Goal: Transaction & Acquisition: Purchase product/service

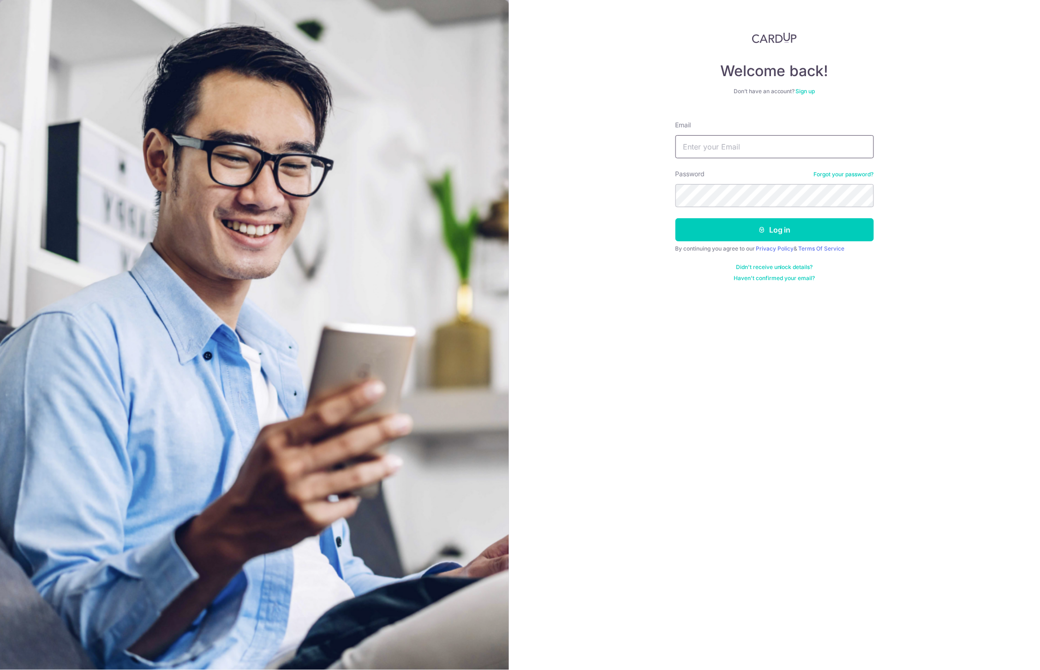
type input "celam2000@gmail.com"
click at [775, 230] on button "Log in" at bounding box center [775, 229] width 198 height 23
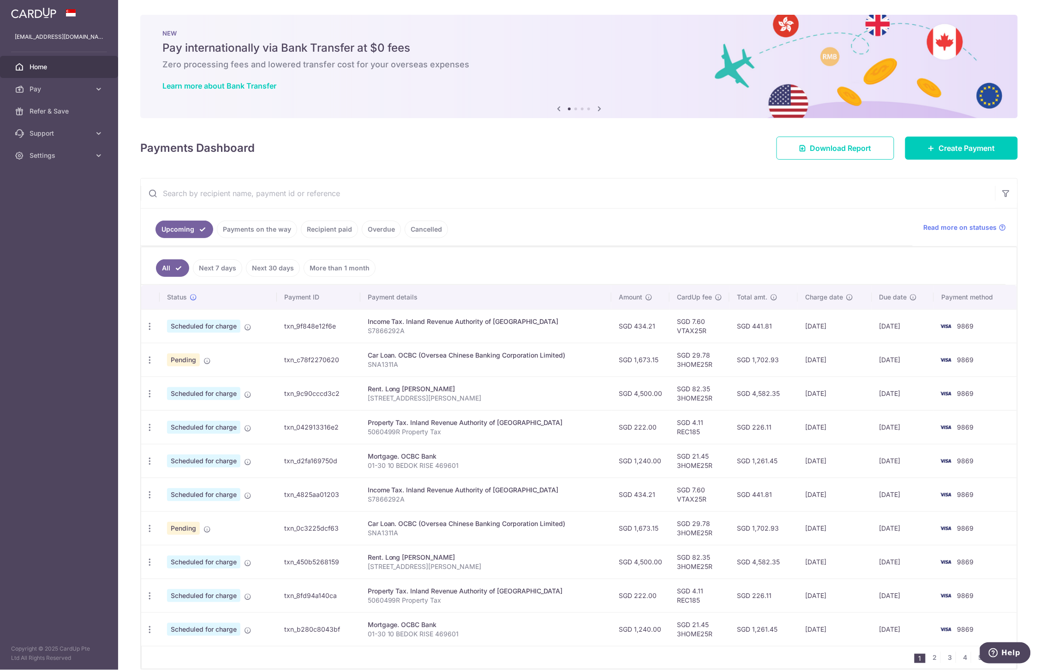
click at [414, 234] on link "Cancelled" at bounding box center [426, 230] width 43 height 18
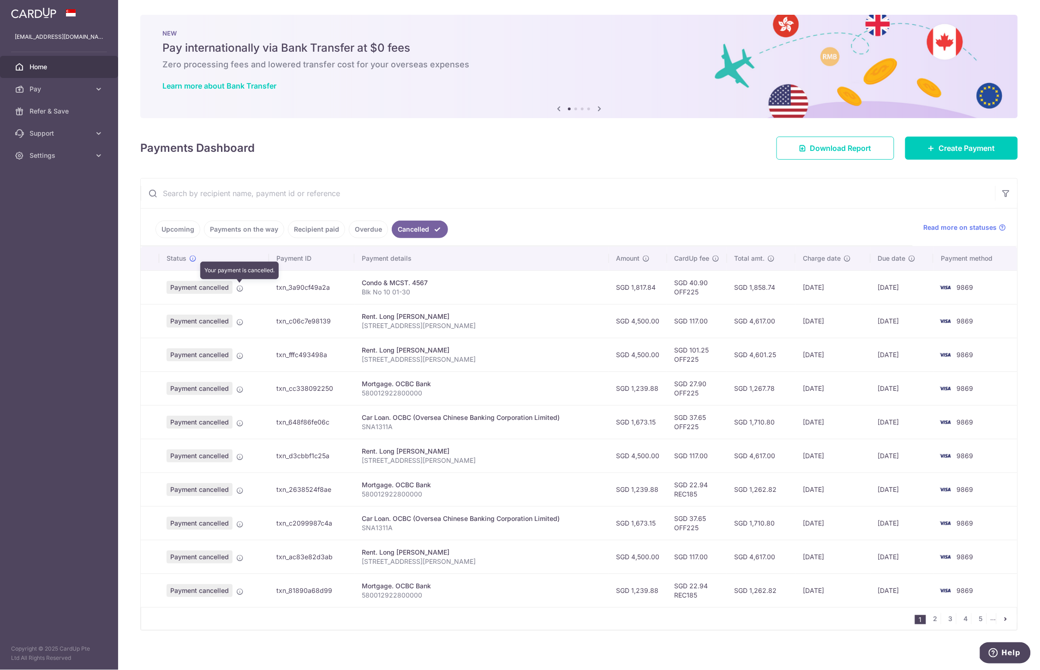
click at [238, 290] on icon at bounding box center [239, 288] width 7 height 7
click at [295, 290] on td "txn_3a90cf49a2a" at bounding box center [311, 287] width 85 height 34
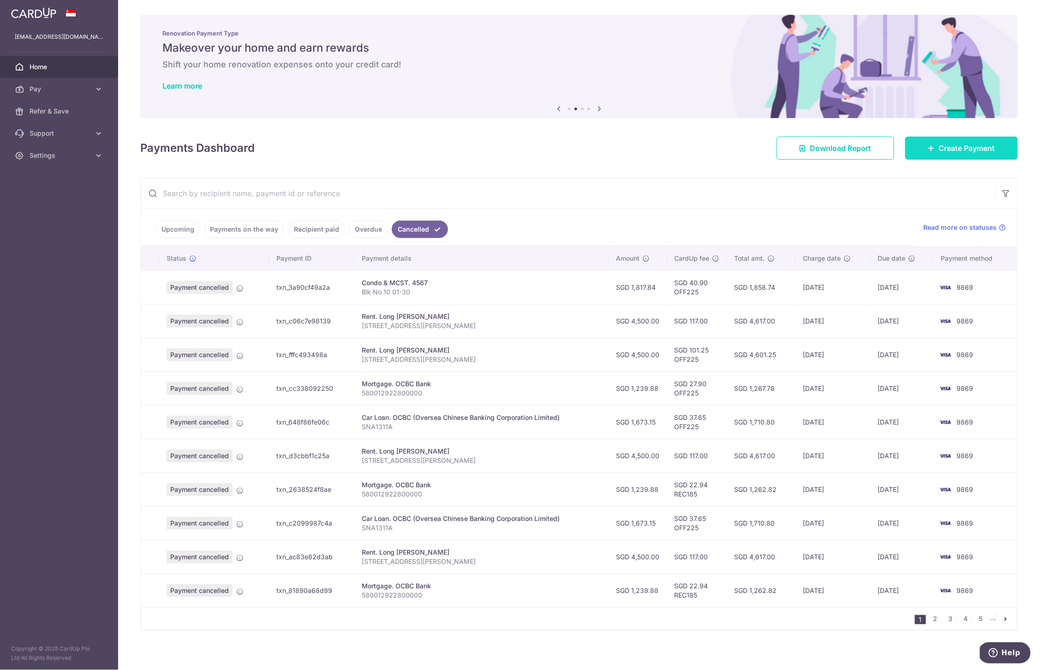
click at [955, 152] on span "Create Payment" at bounding box center [967, 148] width 56 height 11
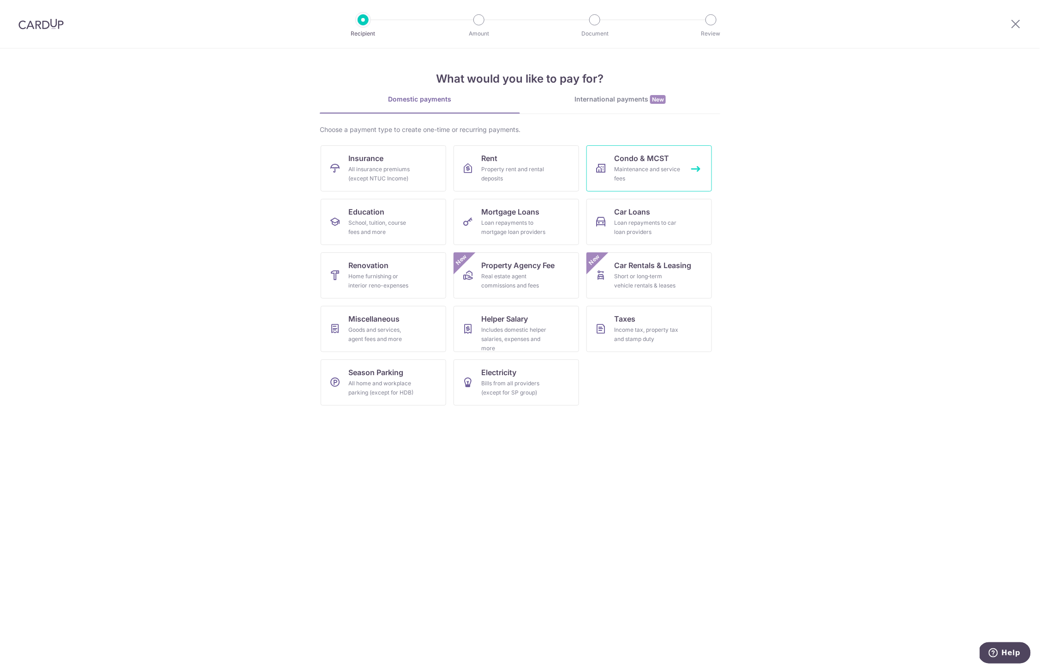
click at [652, 182] on div "Maintenance and service fees" at bounding box center [647, 174] width 66 height 18
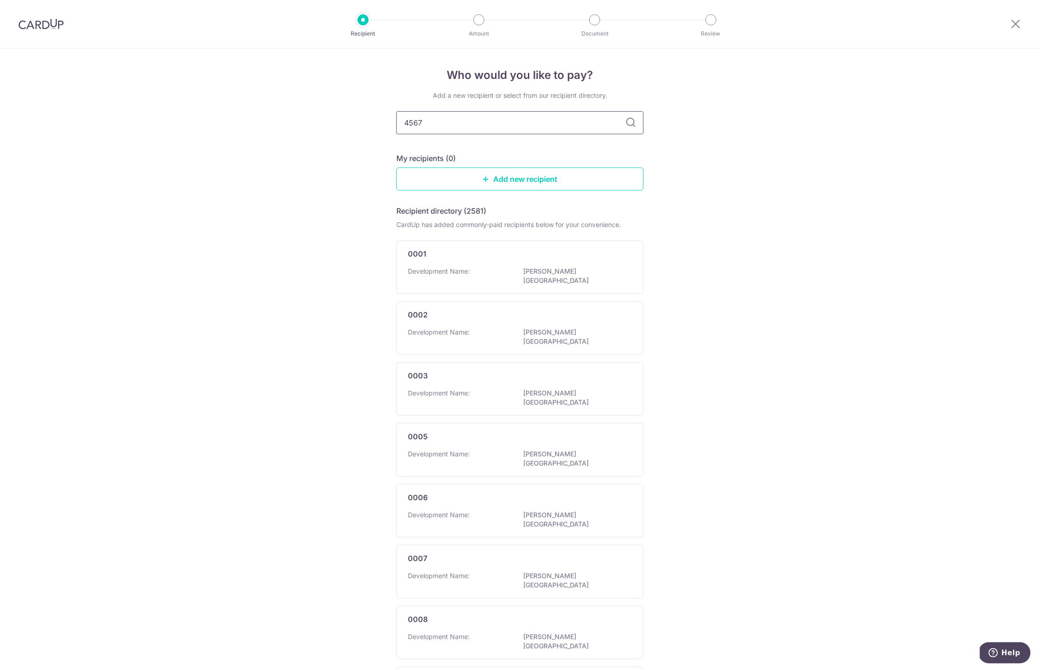
type input "4567"
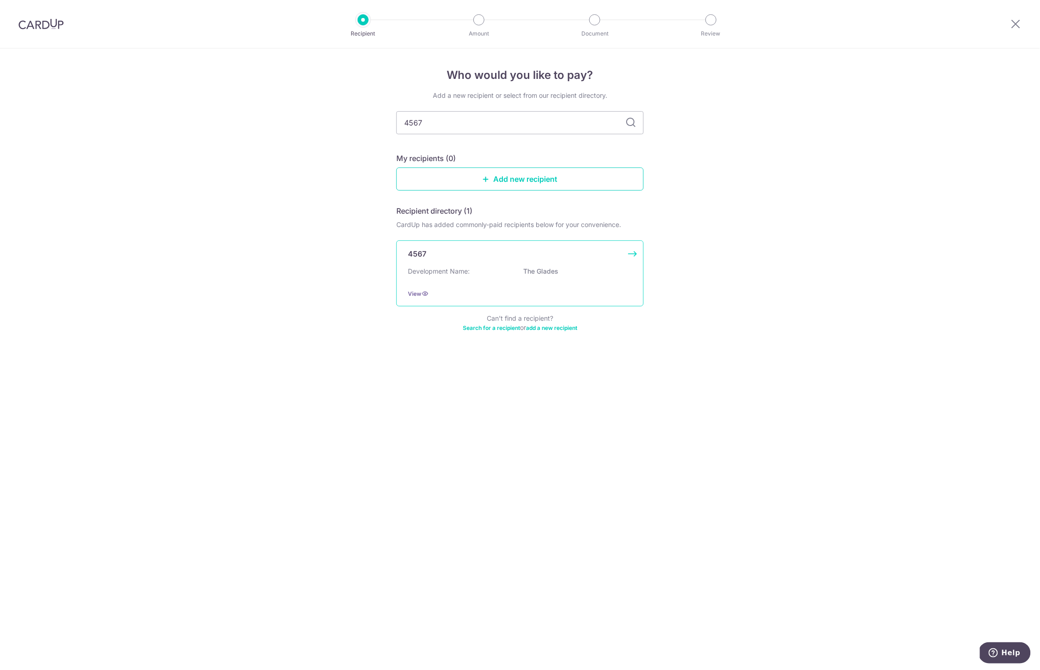
click at [443, 260] on div "4567 Development Name: The Glades View" at bounding box center [519, 273] width 247 height 66
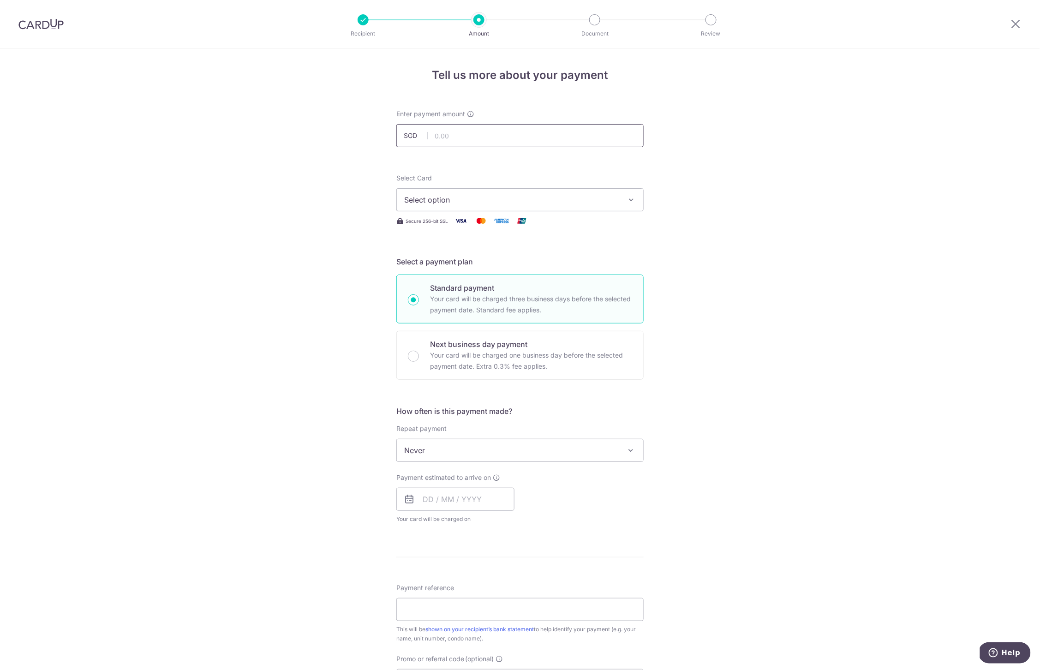
click at [519, 139] on input "text" at bounding box center [519, 135] width 247 height 23
type input "1,860.59"
click at [449, 198] on span "Select option" at bounding box center [511, 199] width 215 height 11
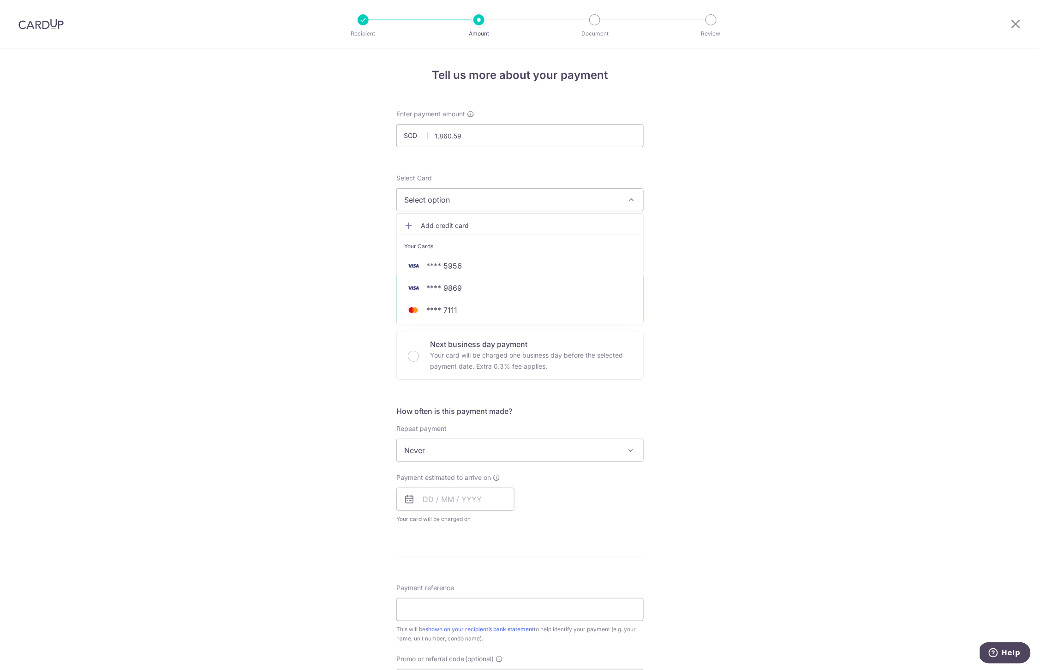
click at [302, 295] on div "Tell us more about your payment Enter payment amount SGD 1,860.59 1860.59 Selec…" at bounding box center [520, 465] width 1040 height 835
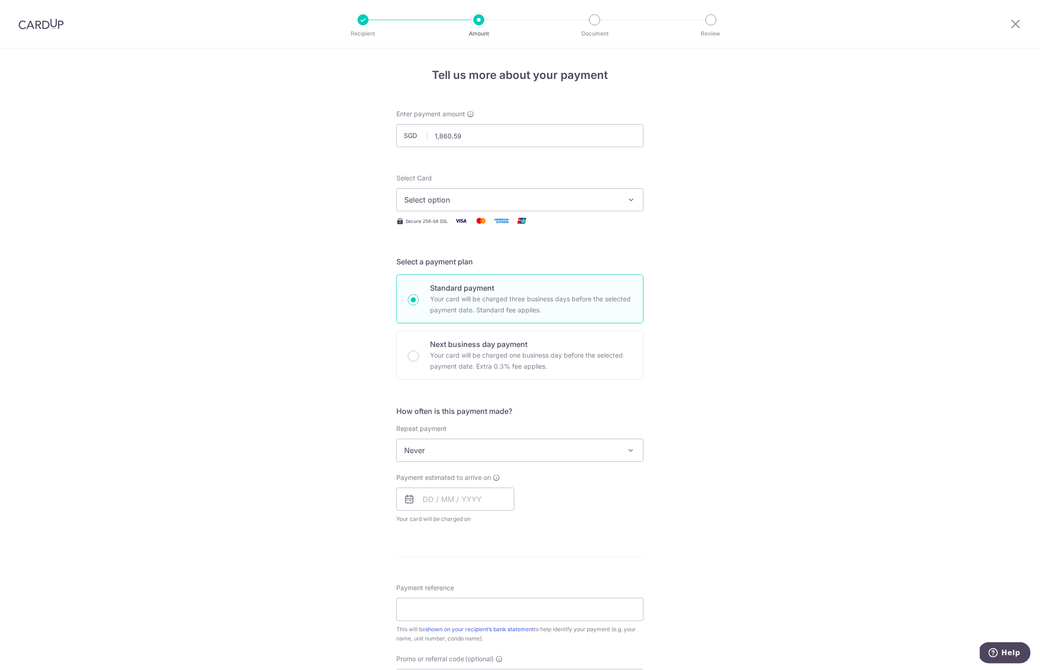
click at [815, 0] on header "Recipient Amount Document Review" at bounding box center [520, 24] width 1040 height 48
click at [504, 204] on span "Select option" at bounding box center [511, 199] width 215 height 11
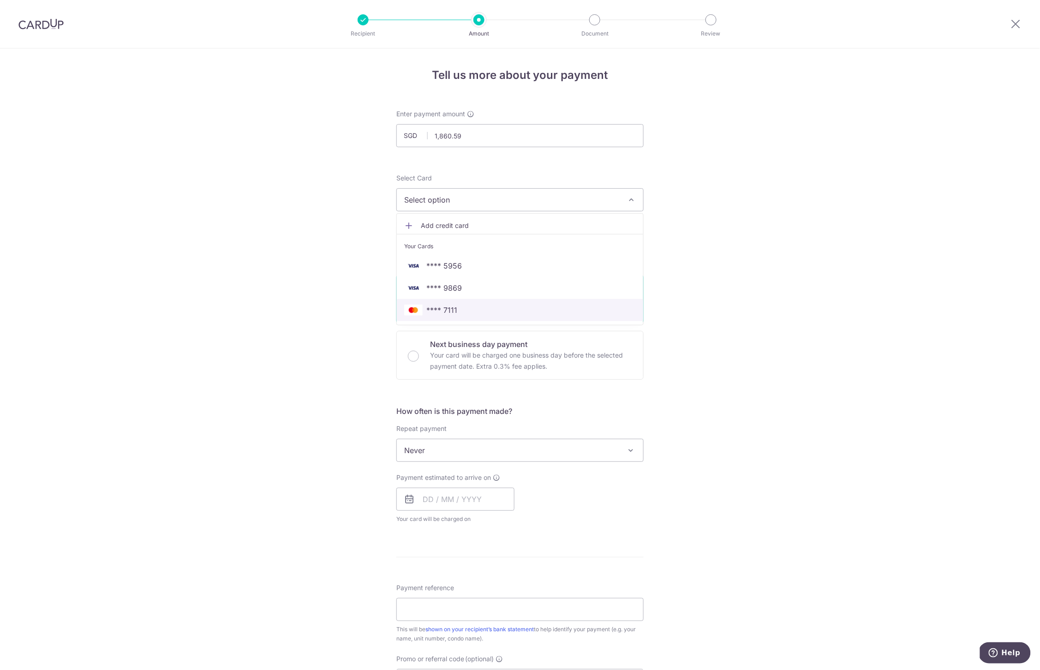
click at [501, 304] on link "**** 7111" at bounding box center [520, 310] width 246 height 22
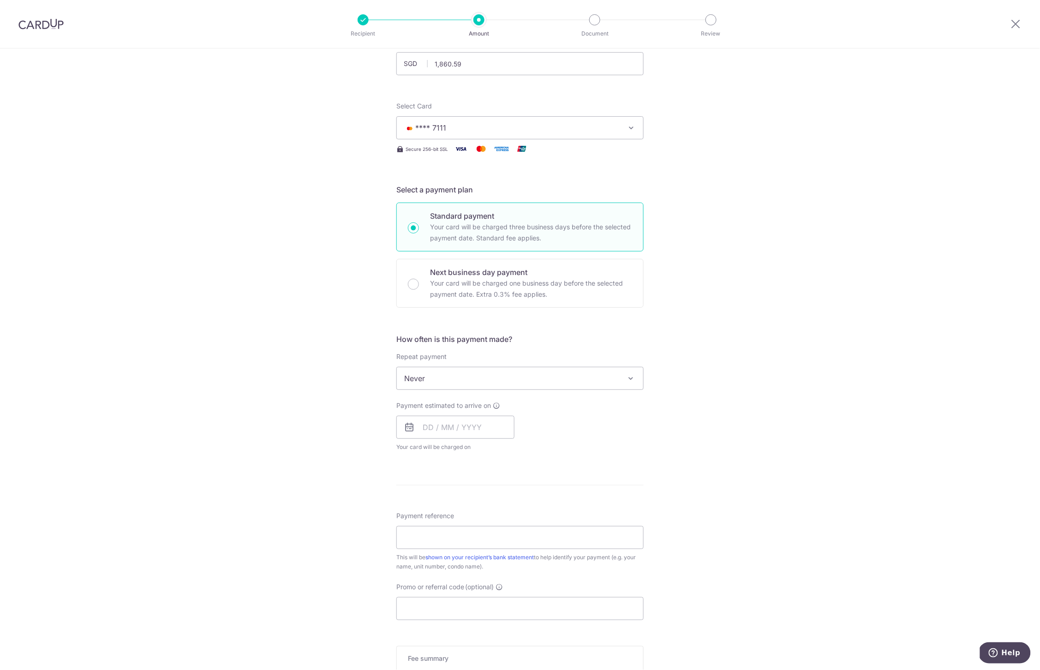
scroll to position [113, 0]
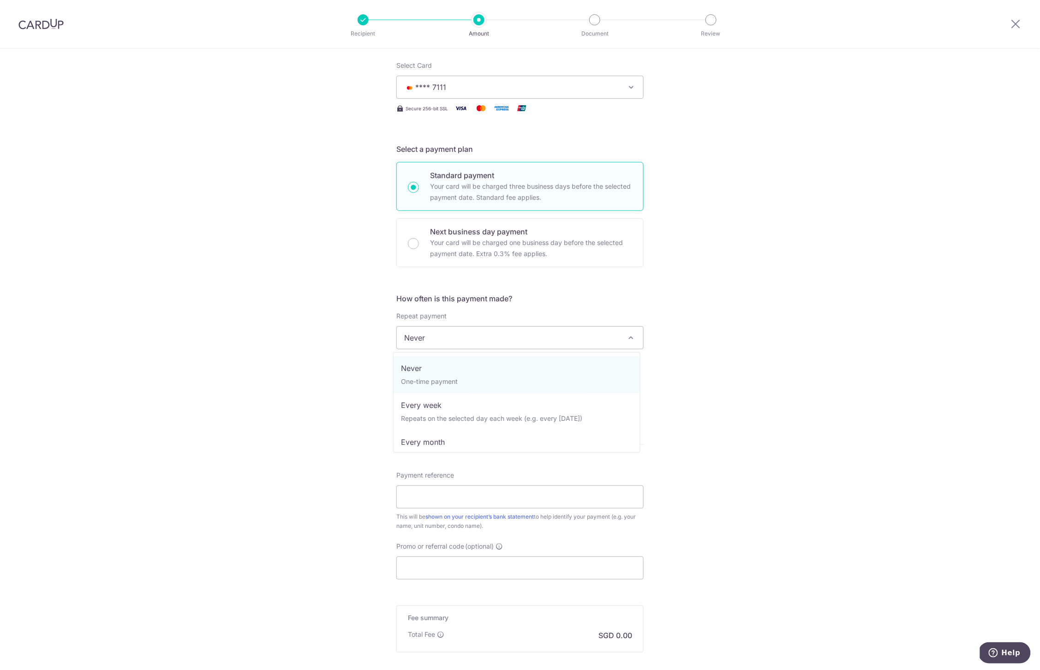
click at [516, 342] on span "Never" at bounding box center [520, 338] width 246 height 22
click at [348, 385] on div "Tell us more about your payment Enter payment amount SGD 1,860.59 1860.59 Selec…" at bounding box center [520, 353] width 1040 height 835
click at [495, 335] on span "Never" at bounding box center [520, 338] width 246 height 22
click at [463, 394] on input "text" at bounding box center [455, 386] width 118 height 23
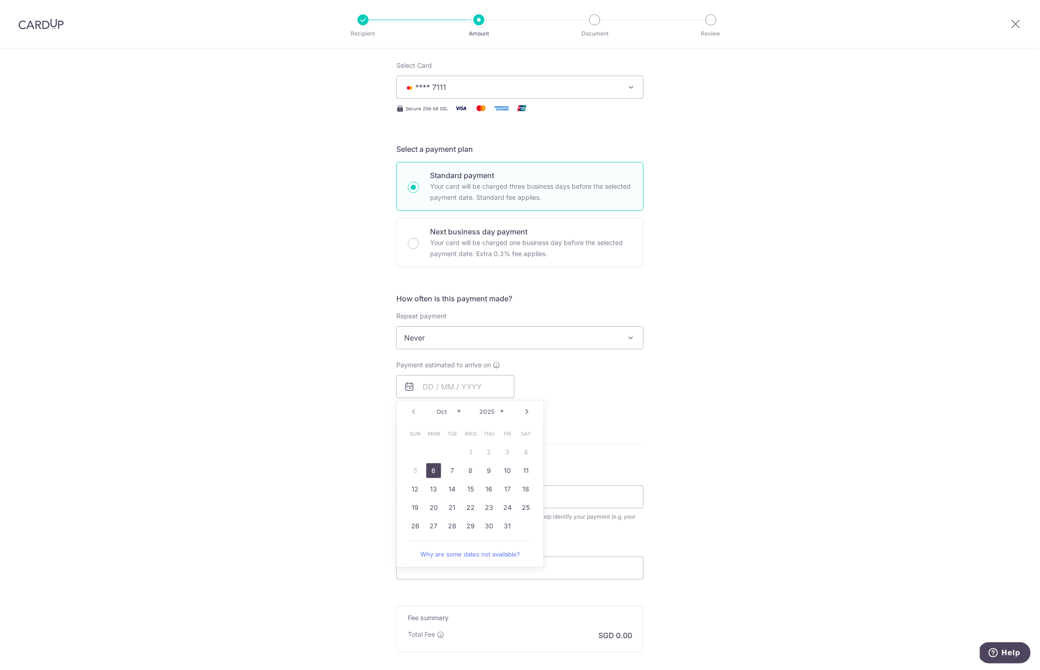
click at [427, 473] on link "6" at bounding box center [433, 470] width 15 height 15
type input "06/10/2025"
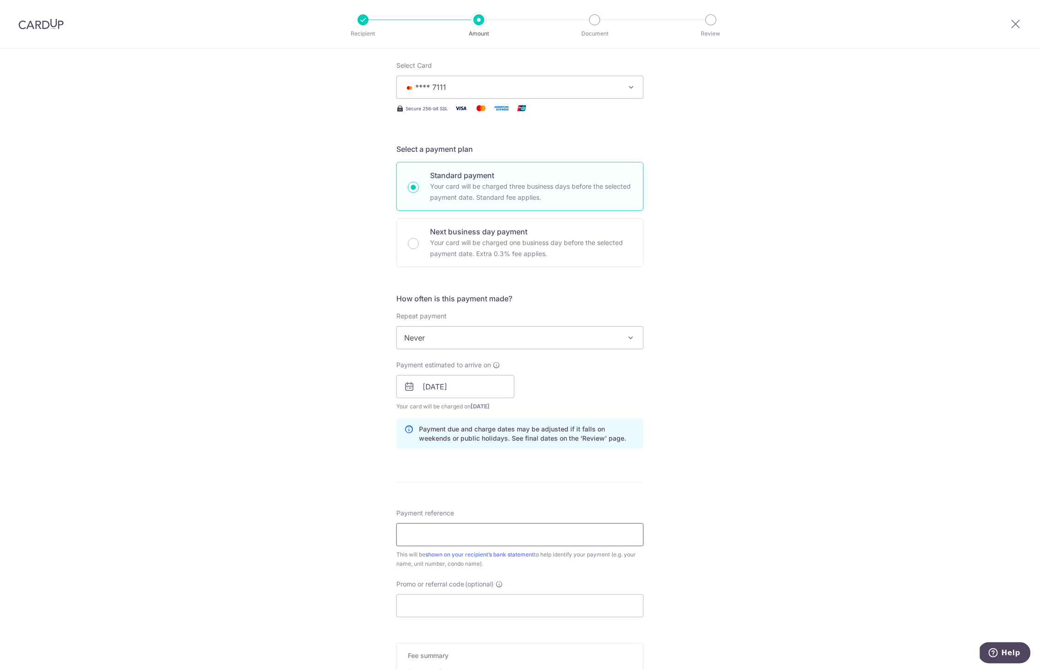
click at [436, 530] on input "Payment reference" at bounding box center [519, 534] width 247 height 23
click at [435, 540] on input "Blk 10 Unoit #01-30" at bounding box center [519, 534] width 247 height 23
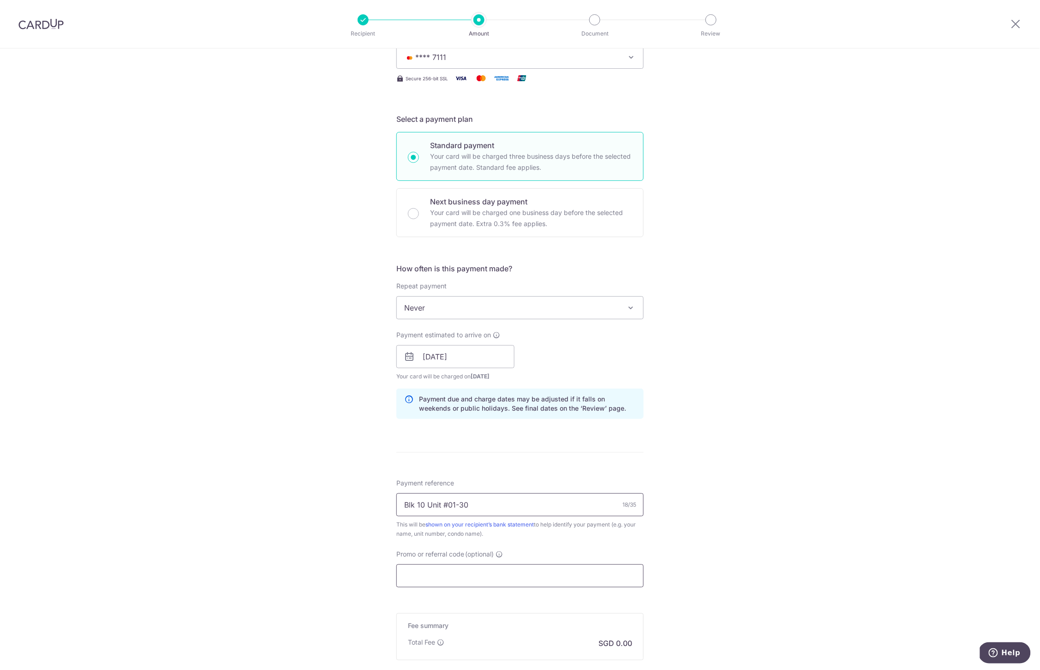
scroll to position [159, 0]
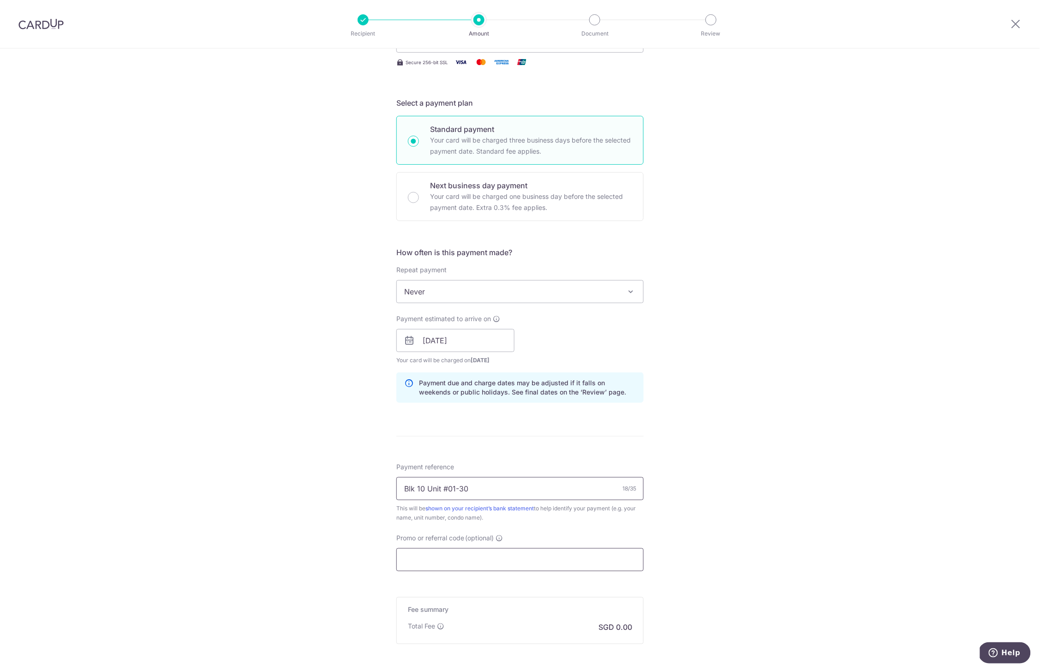
type input "Blk 10 Unit #01-30"
click at [454, 554] on input "Promo or referral code (optional)" at bounding box center [519, 559] width 247 height 23
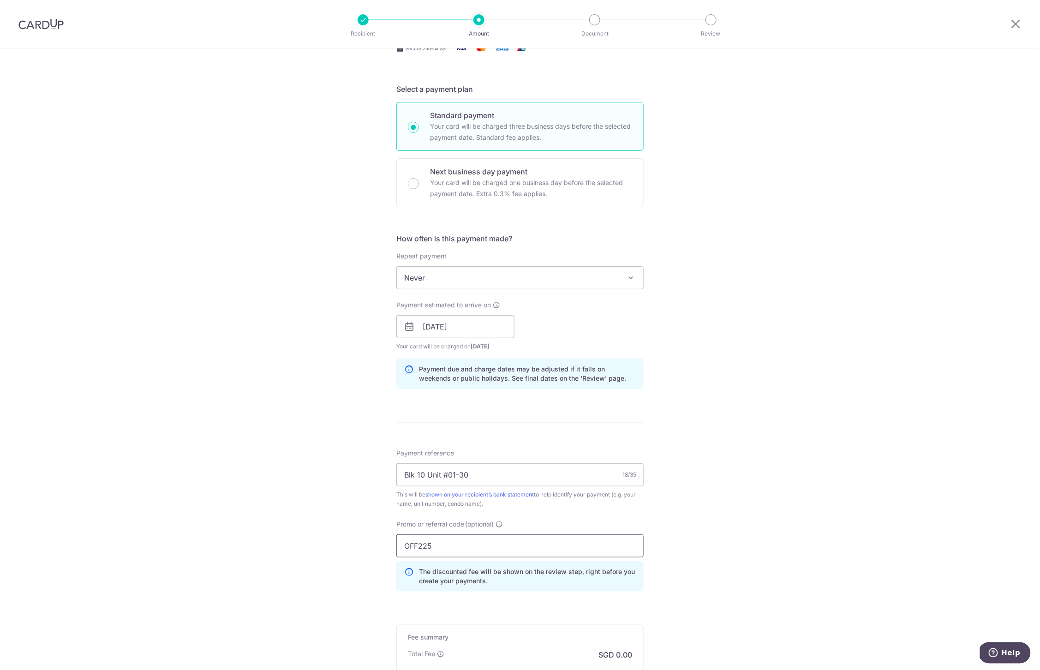
scroll to position [106, 0]
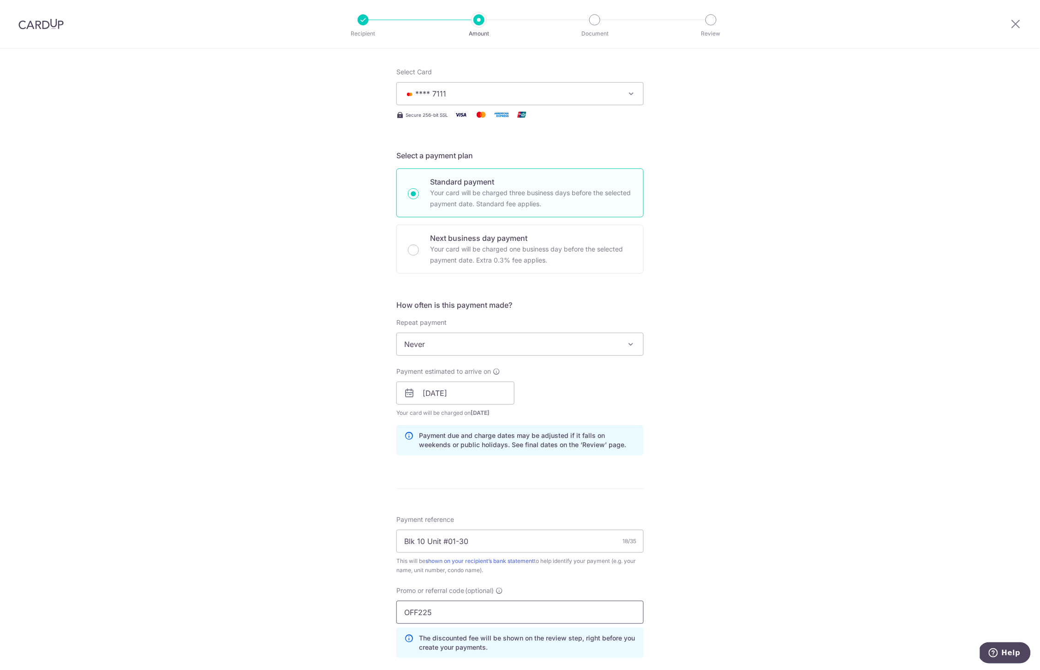
type input "OFF225"
click at [528, 107] on div "Select Card **** 7111 Add credit card Your Cards **** 5956 **** 9869 **** 7111 …" at bounding box center [519, 93] width 247 height 53
click at [530, 102] on button "**** 7111" at bounding box center [519, 93] width 247 height 23
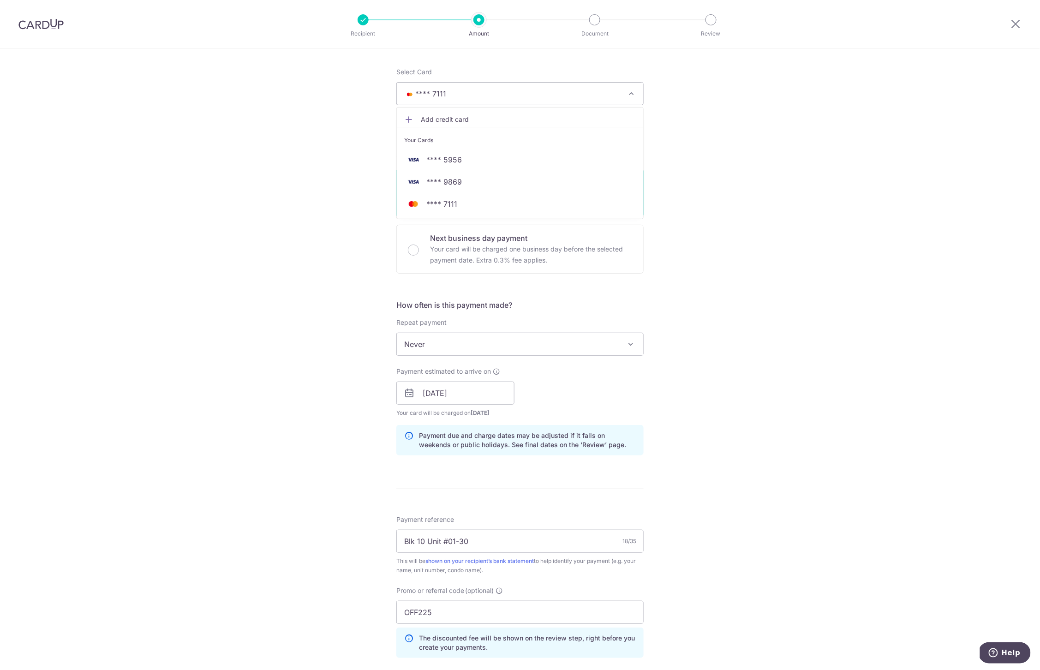
click at [720, 301] on div "Tell us more about your payment Enter payment amount SGD 1,860.59 1860.59 Selec…" at bounding box center [520, 399] width 1040 height 914
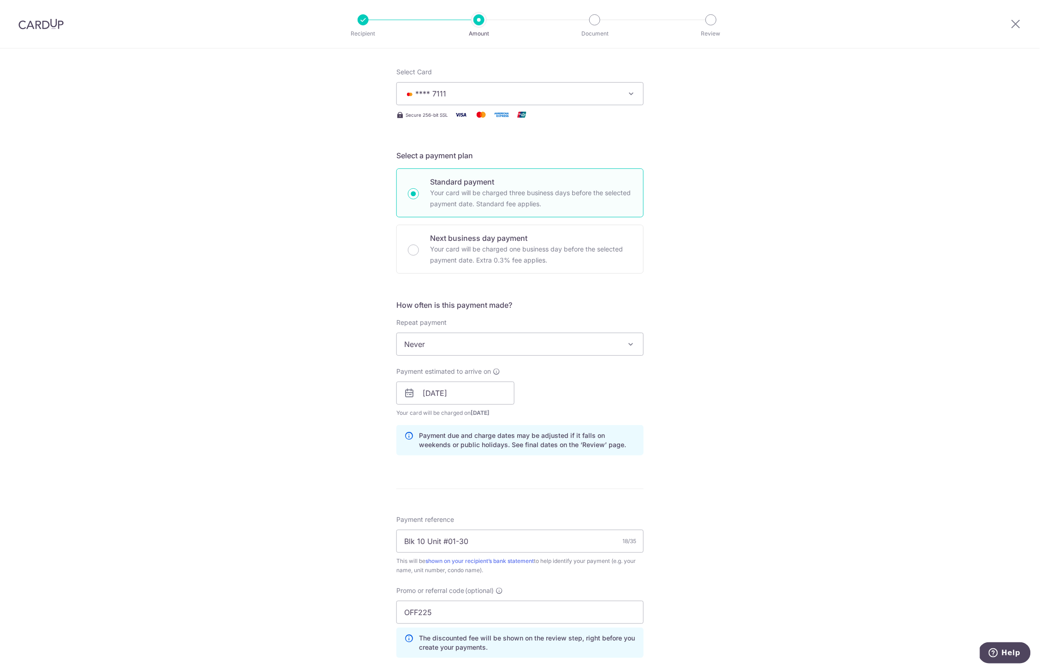
scroll to position [295, 0]
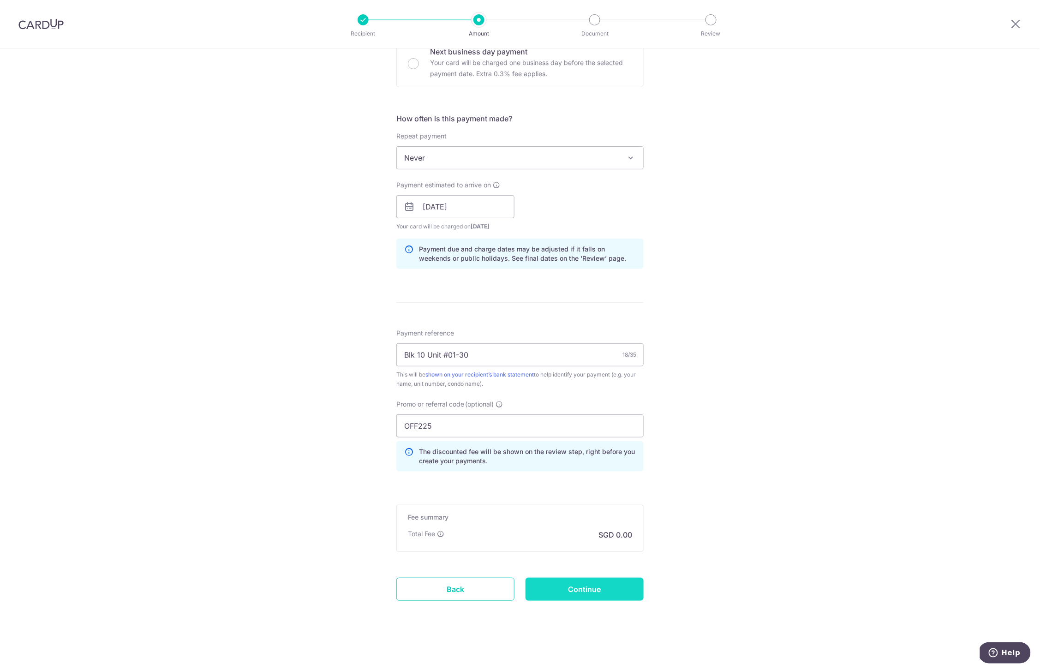
click at [618, 585] on input "Continue" at bounding box center [585, 589] width 118 height 23
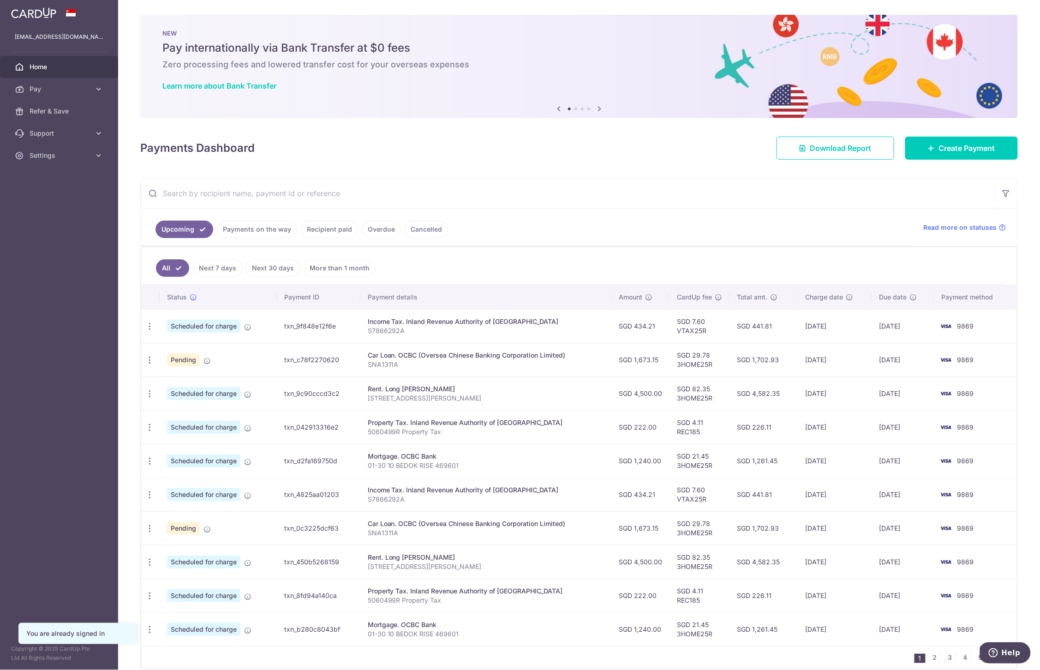
click at [422, 223] on link "Cancelled" at bounding box center [426, 230] width 43 height 18
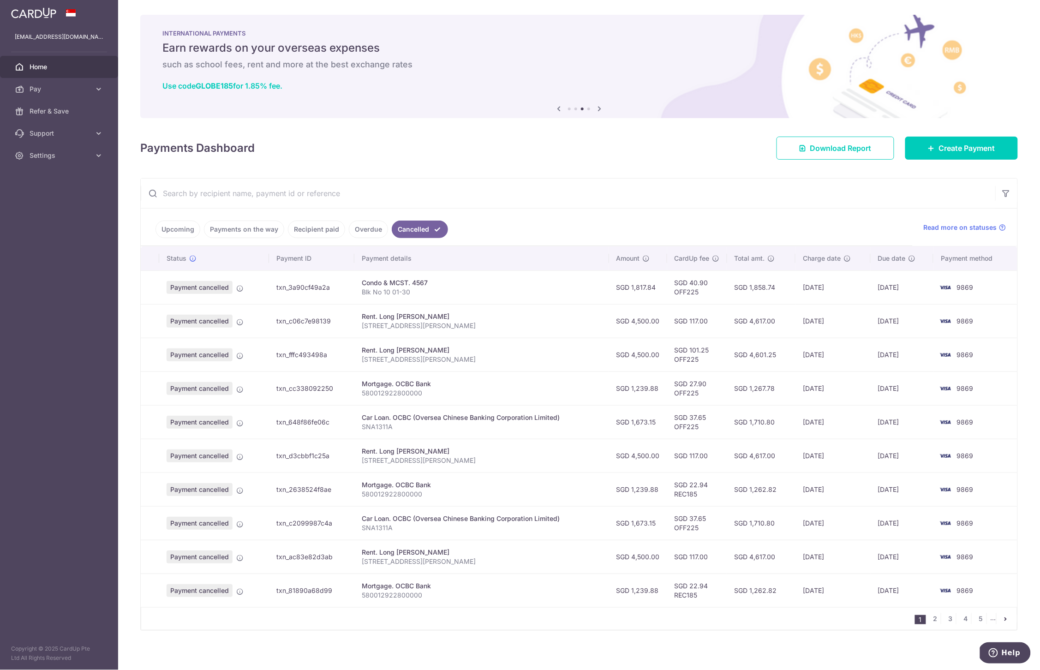
click at [41, 60] on link "Home" at bounding box center [59, 67] width 118 height 22
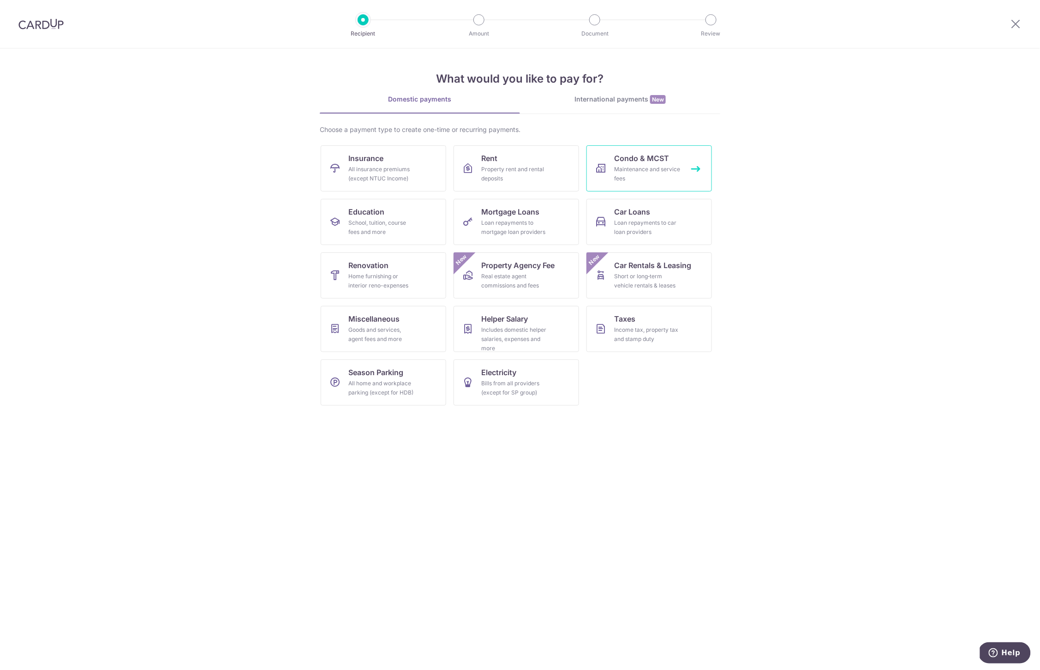
click at [648, 161] on span "Condo & MCST" at bounding box center [641, 158] width 55 height 11
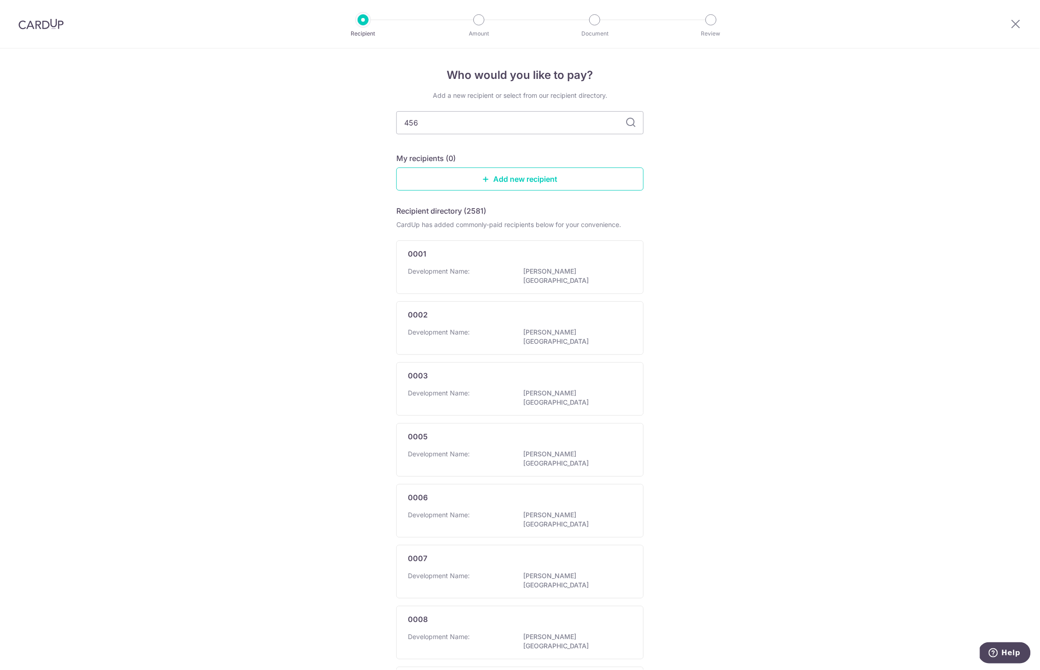
type input "4567"
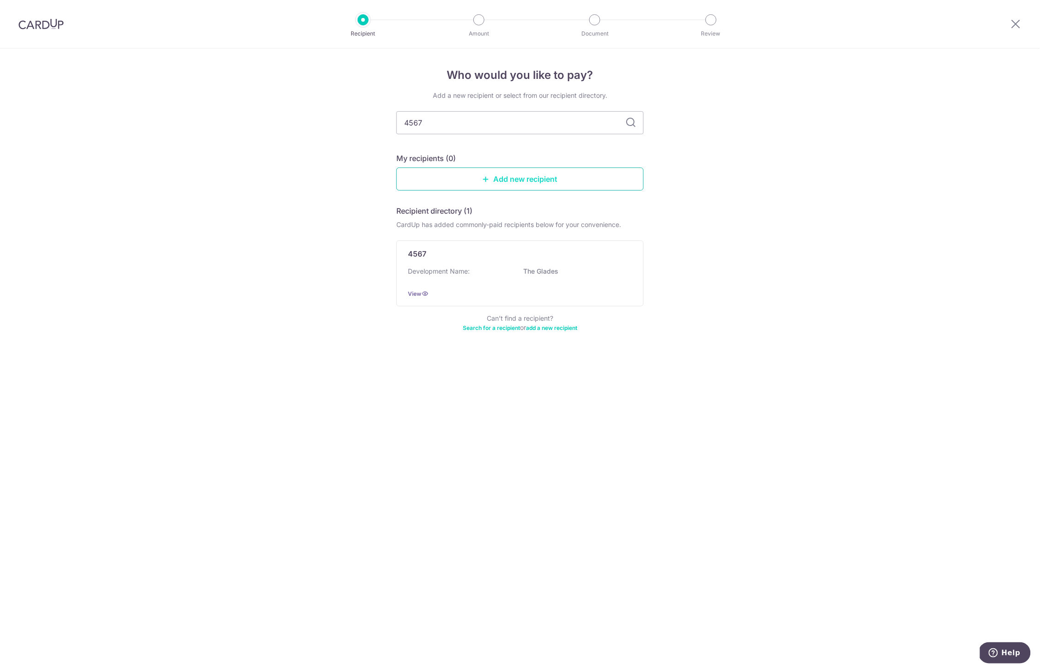
click at [533, 181] on link "Add new recipient" at bounding box center [519, 179] width 247 height 23
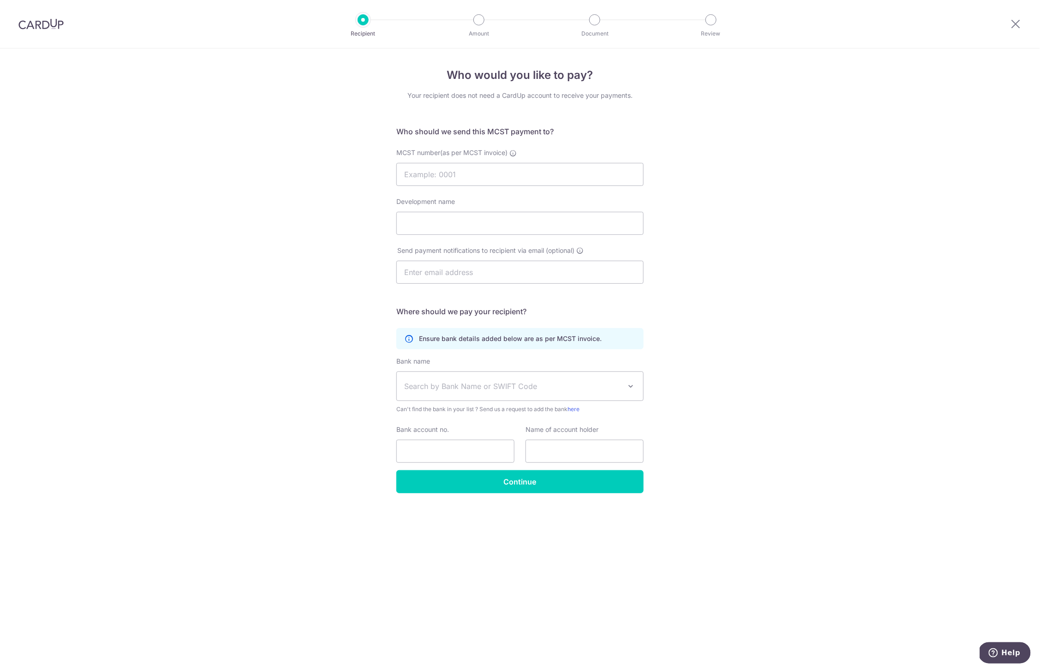
click at [354, 15] on div "Recipient Amount Document Review" at bounding box center [537, 24] width 396 height 48
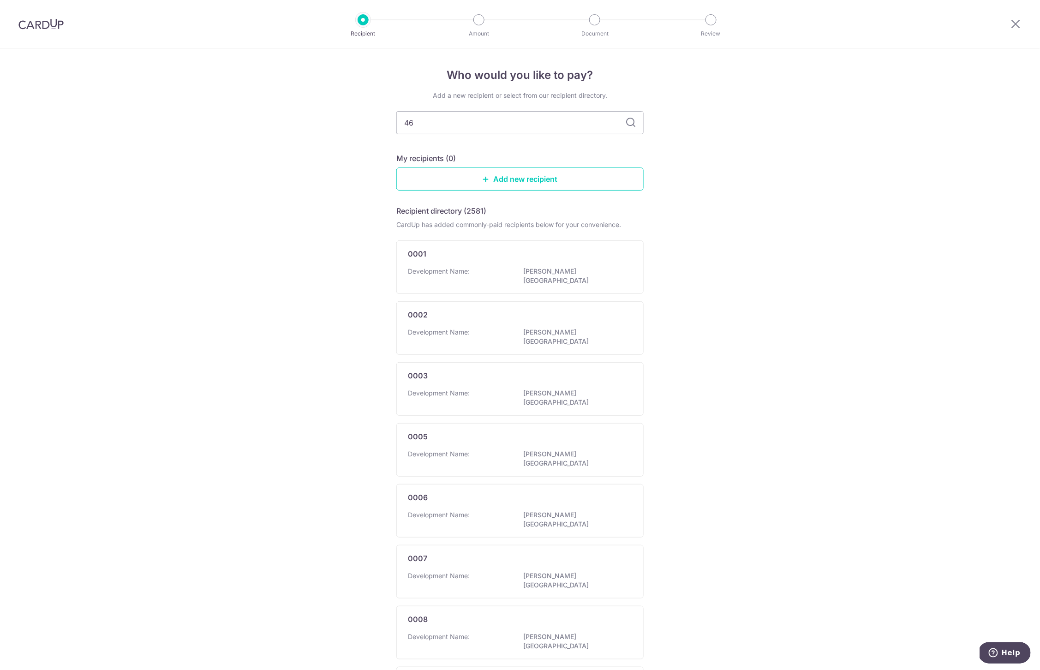
type input "4"
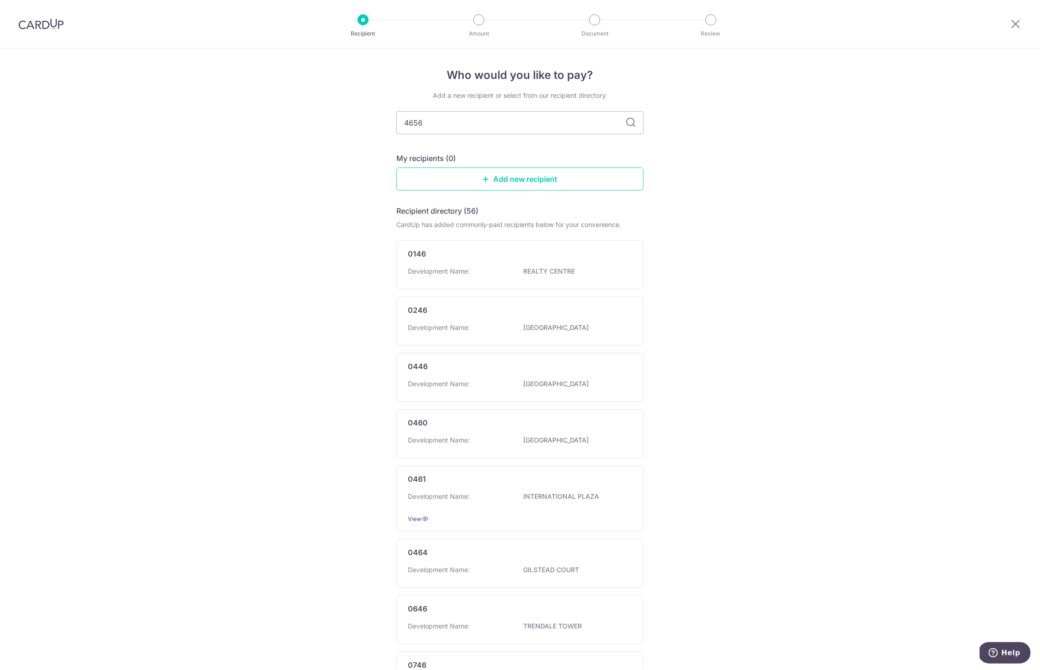
type input "46567"
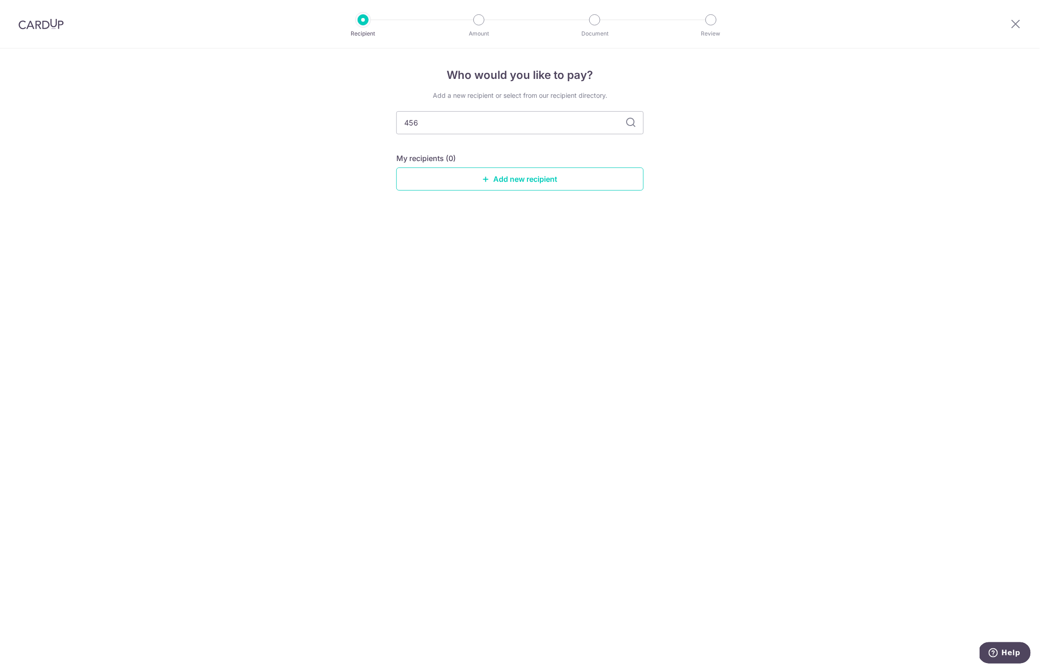
type input "4567"
click at [522, 253] on div "4567" at bounding box center [514, 253] width 213 height 11
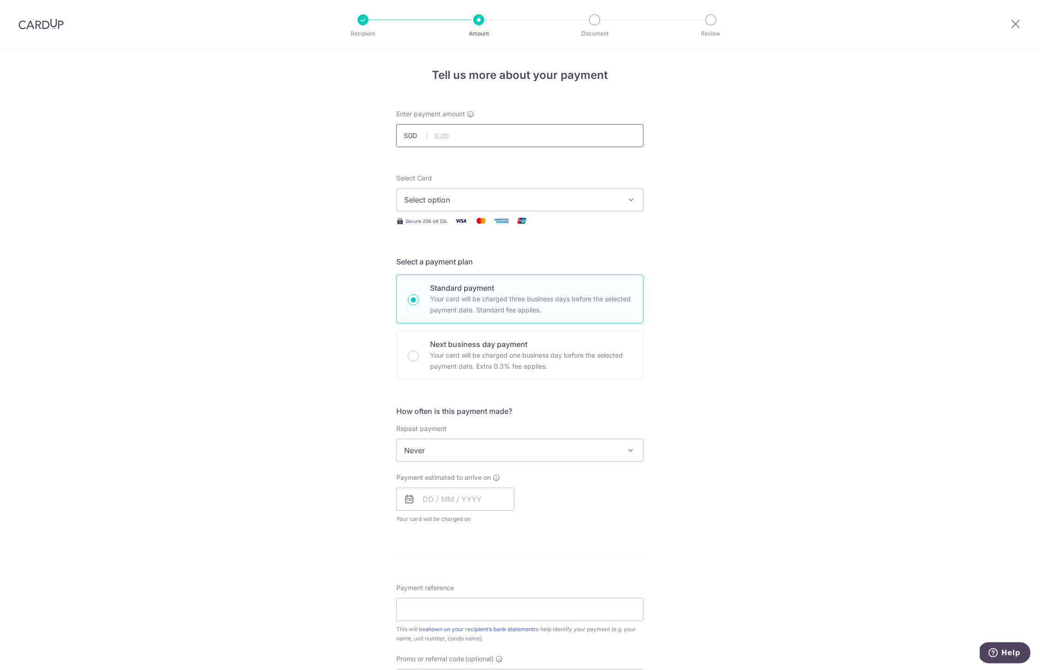
click at [546, 135] on input "text" at bounding box center [519, 135] width 247 height 23
type input "1,860.59"
click at [466, 202] on span "Select option" at bounding box center [511, 199] width 215 height 11
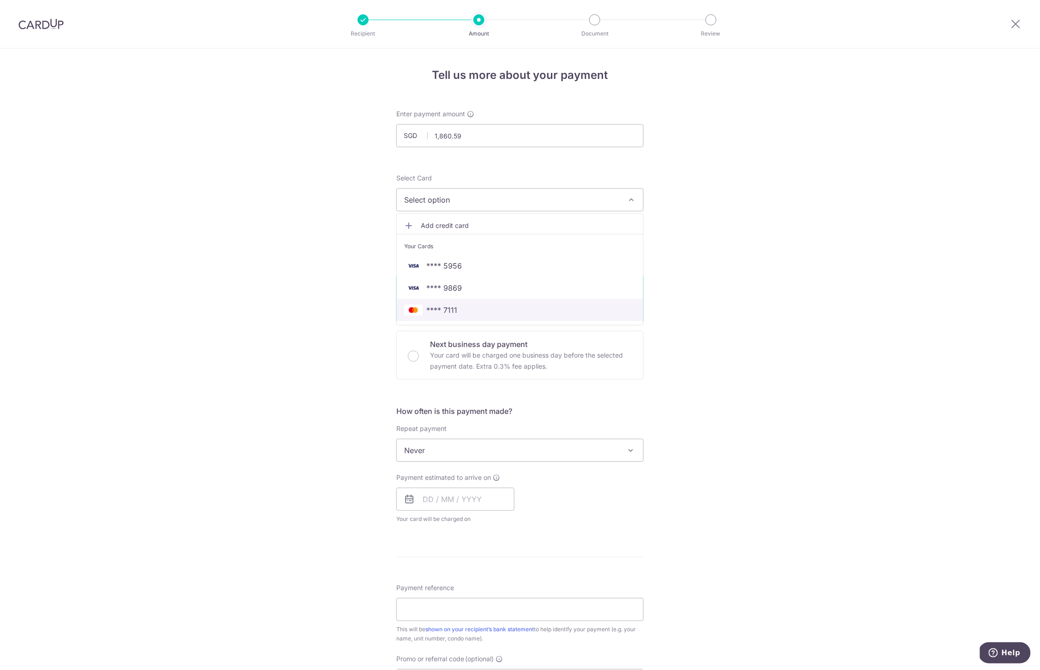
click at [464, 303] on link "**** 7111" at bounding box center [520, 310] width 246 height 22
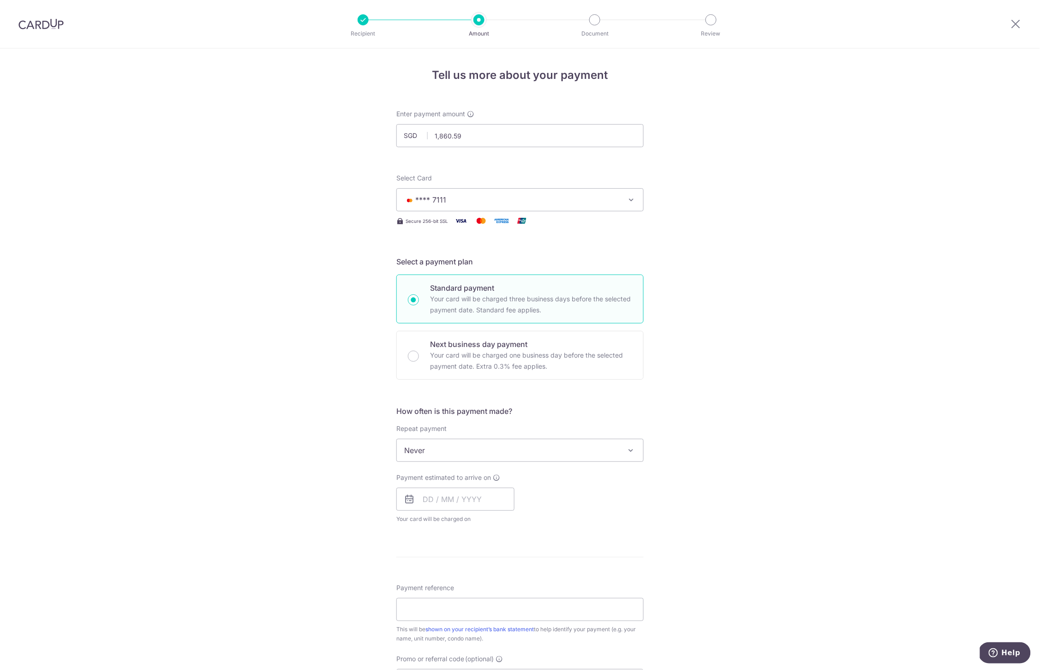
click at [445, 448] on span "Never" at bounding box center [520, 450] width 246 height 22
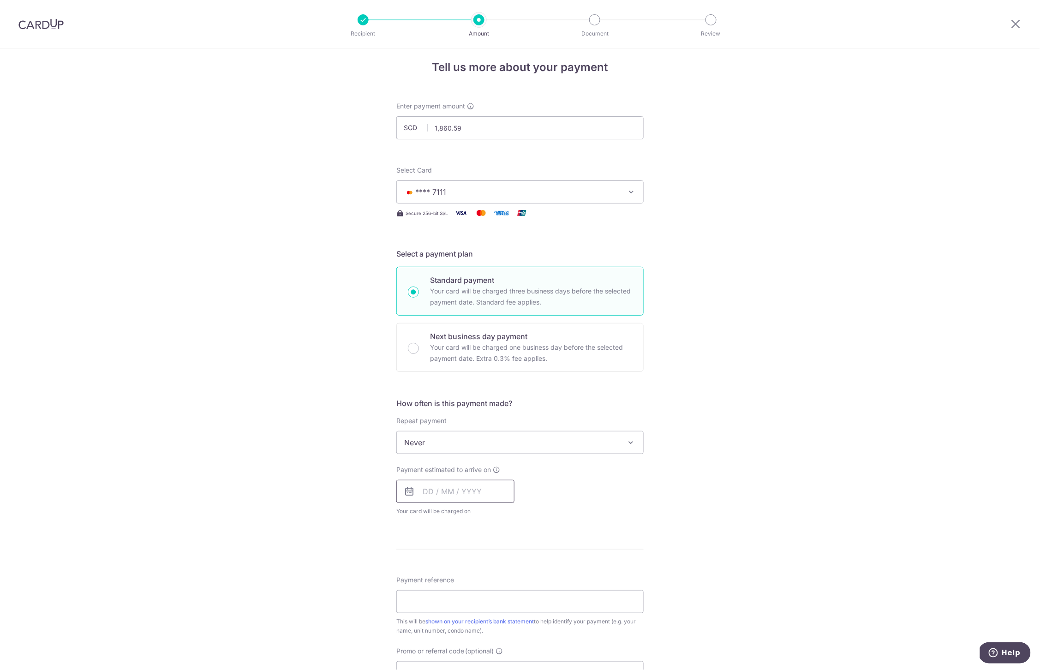
click at [436, 495] on input "text" at bounding box center [455, 491] width 118 height 23
click at [432, 574] on link "6" at bounding box center [433, 575] width 15 height 15
type input "[DATE]"
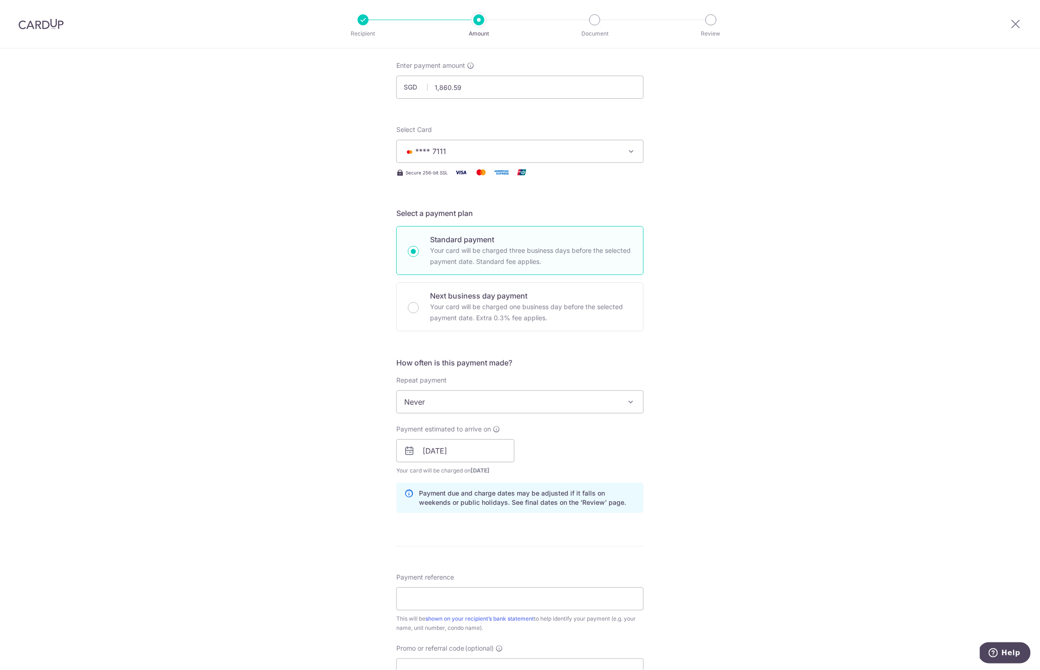
scroll to position [56, 0]
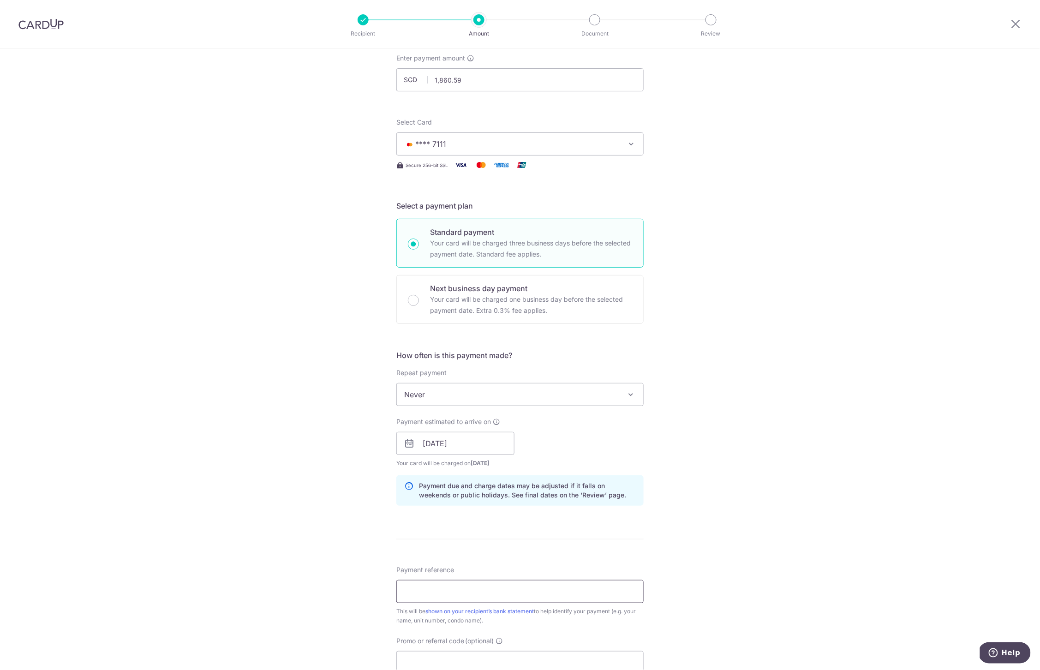
click at [440, 595] on input "Payment reference" at bounding box center [519, 591] width 247 height 23
type input "U"
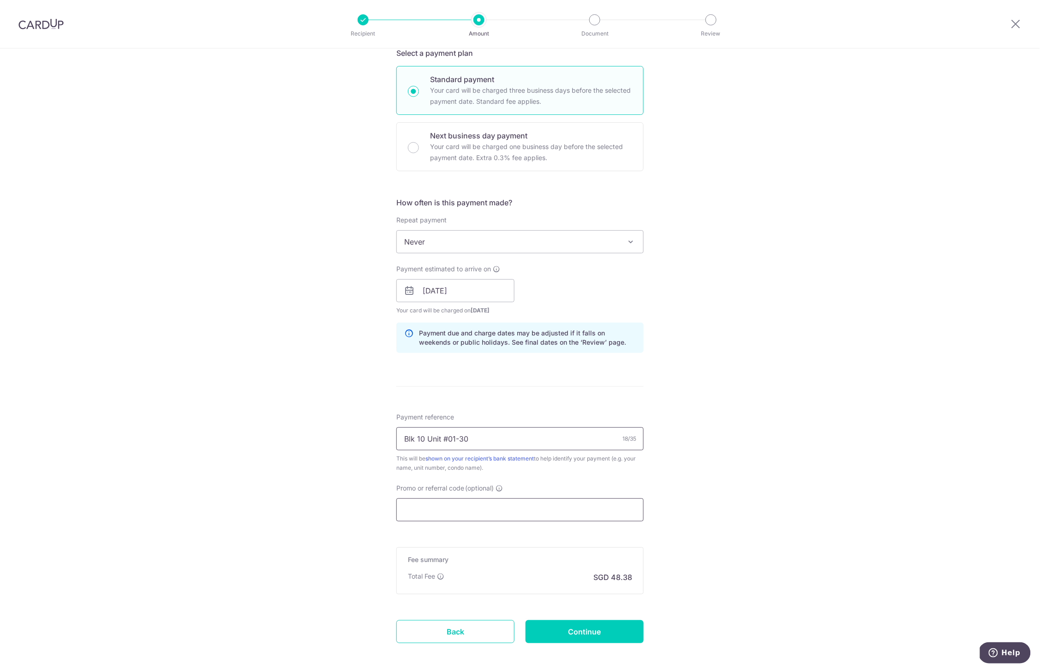
type input "Blk 10 Unit #01-30"
click at [534, 511] on input "Promo or referral code (optional)" at bounding box center [519, 509] width 247 height 23
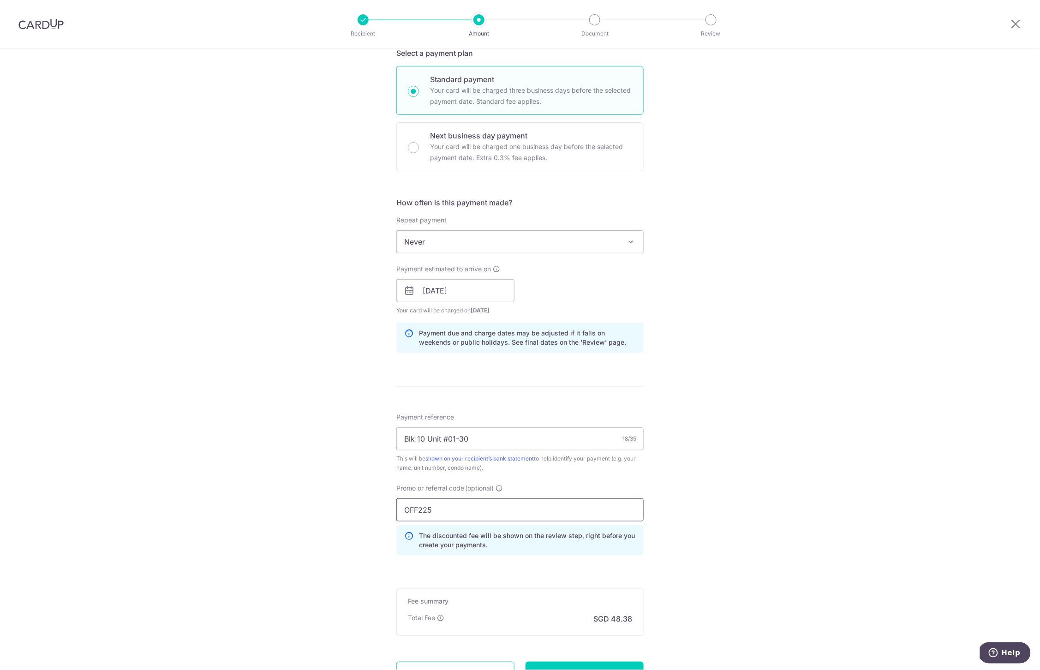
scroll to position [277, 0]
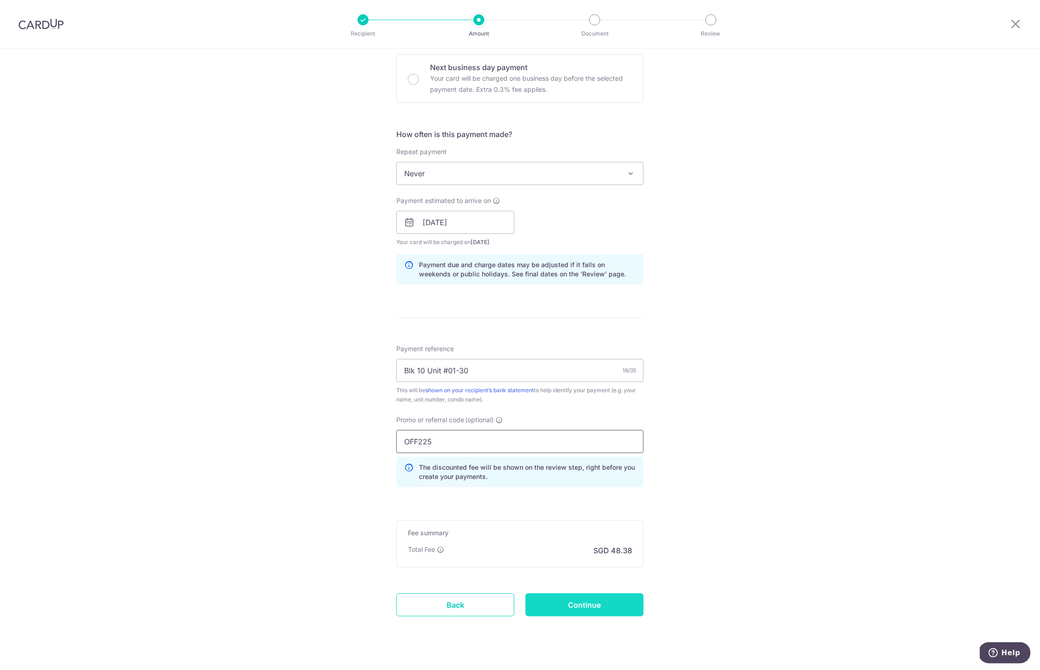
type input "OFF225"
click at [540, 601] on input "Continue" at bounding box center [585, 605] width 118 height 23
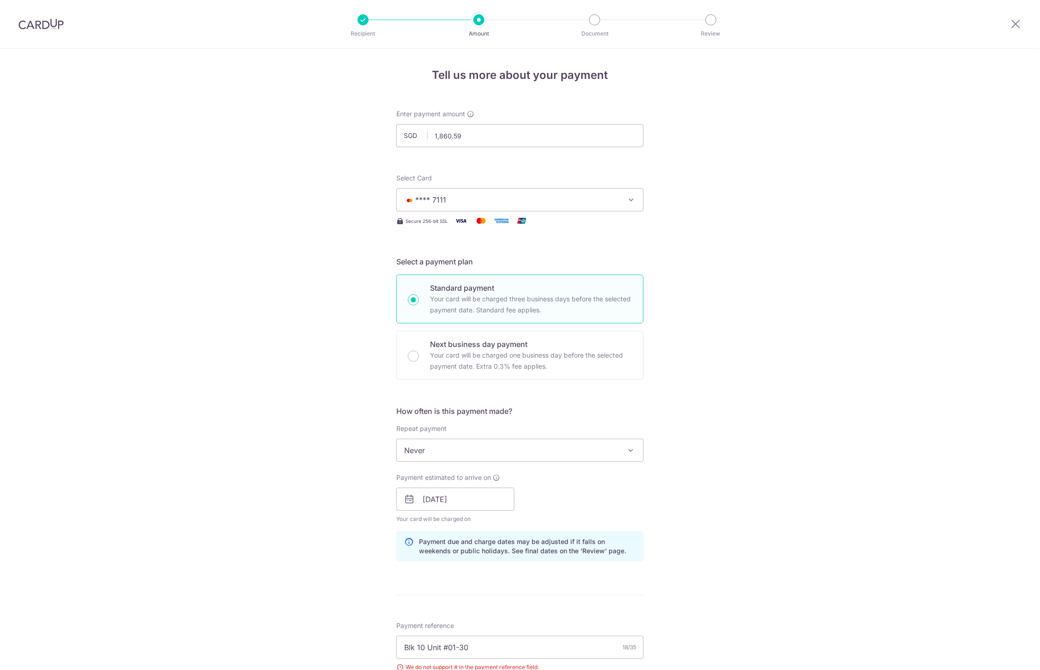
scroll to position [308, 0]
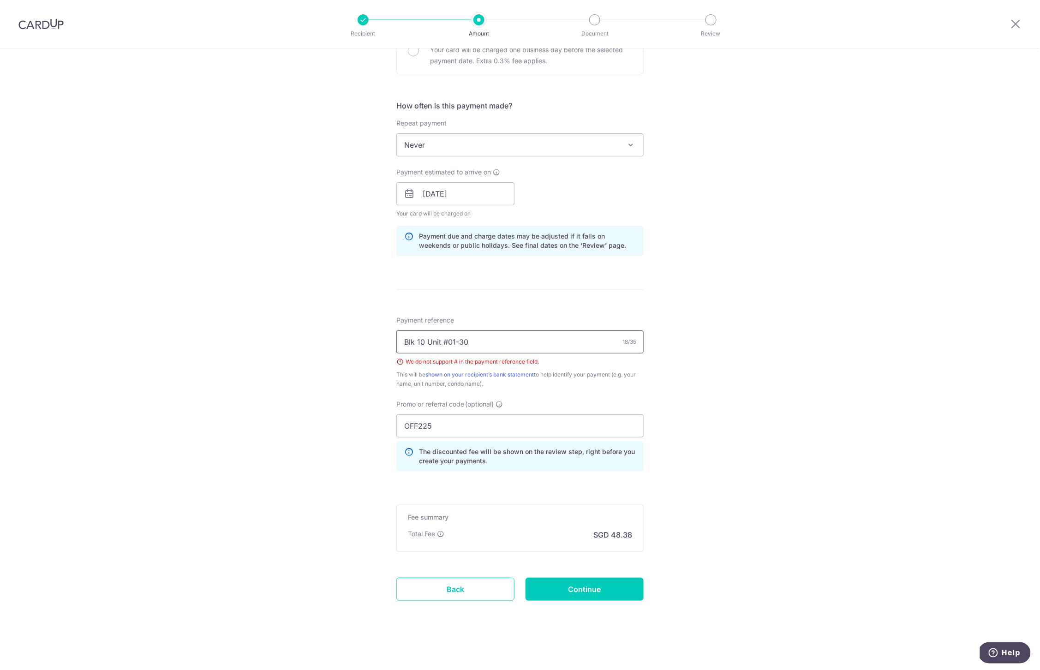
click at [442, 346] on input "Blk 10 Unit #01-30" at bounding box center [519, 341] width 247 height 23
click at [446, 342] on input "Blk 10 Unit #01-30" at bounding box center [519, 341] width 247 height 23
type input "Blk 10 Unit 01-30"
click at [546, 579] on input "Continue" at bounding box center [585, 589] width 118 height 23
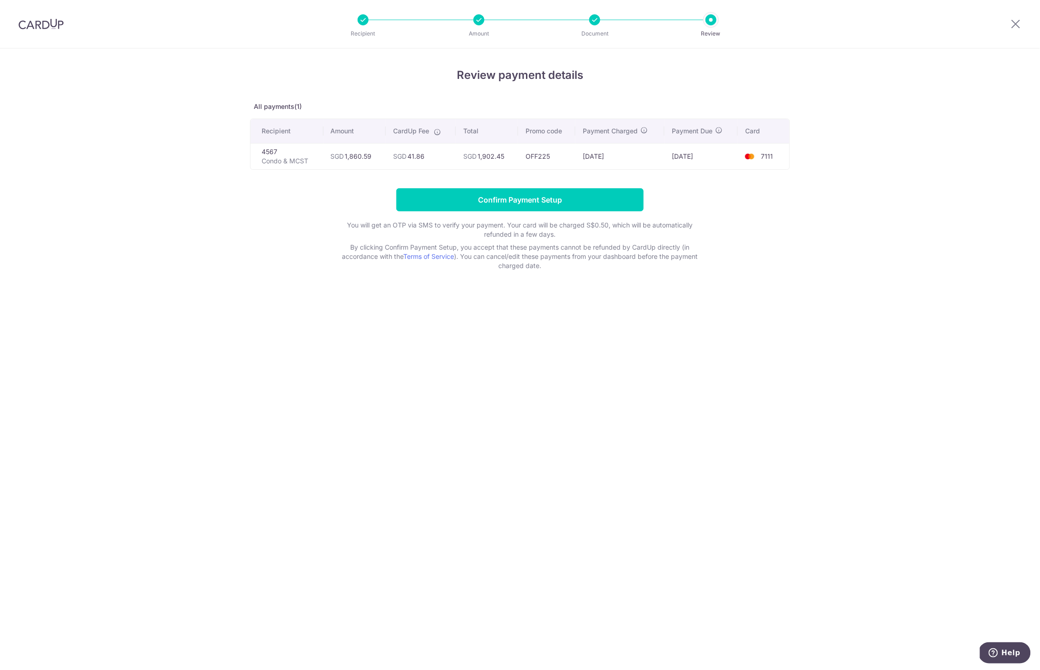
click at [505, 198] on input "Confirm Payment Setup" at bounding box center [519, 199] width 247 height 23
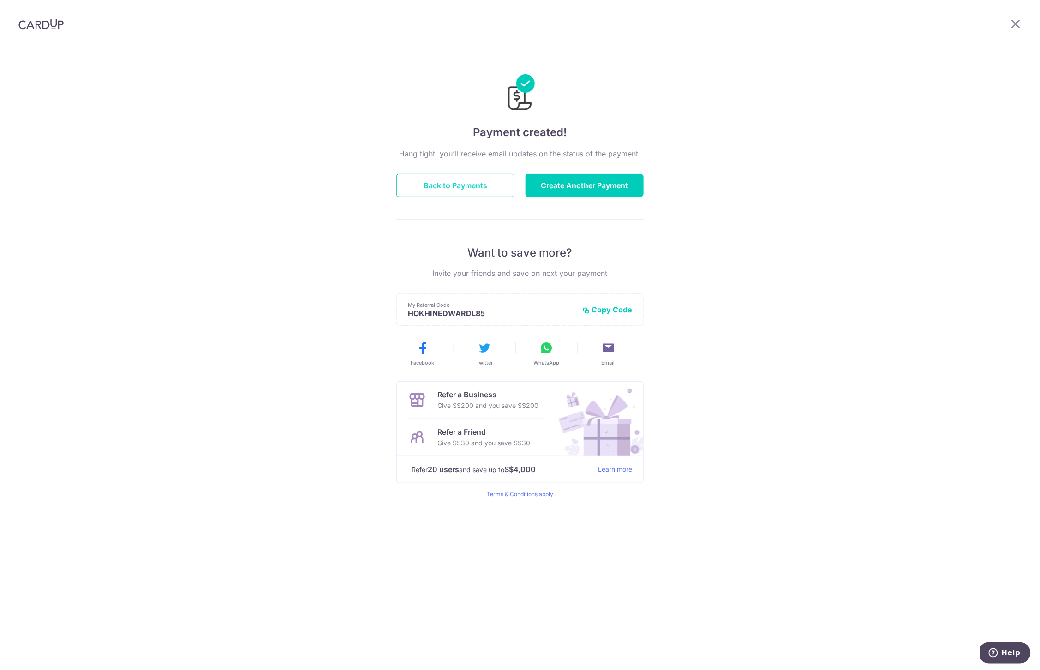
click at [475, 191] on button "Back to Payments" at bounding box center [455, 185] width 118 height 23
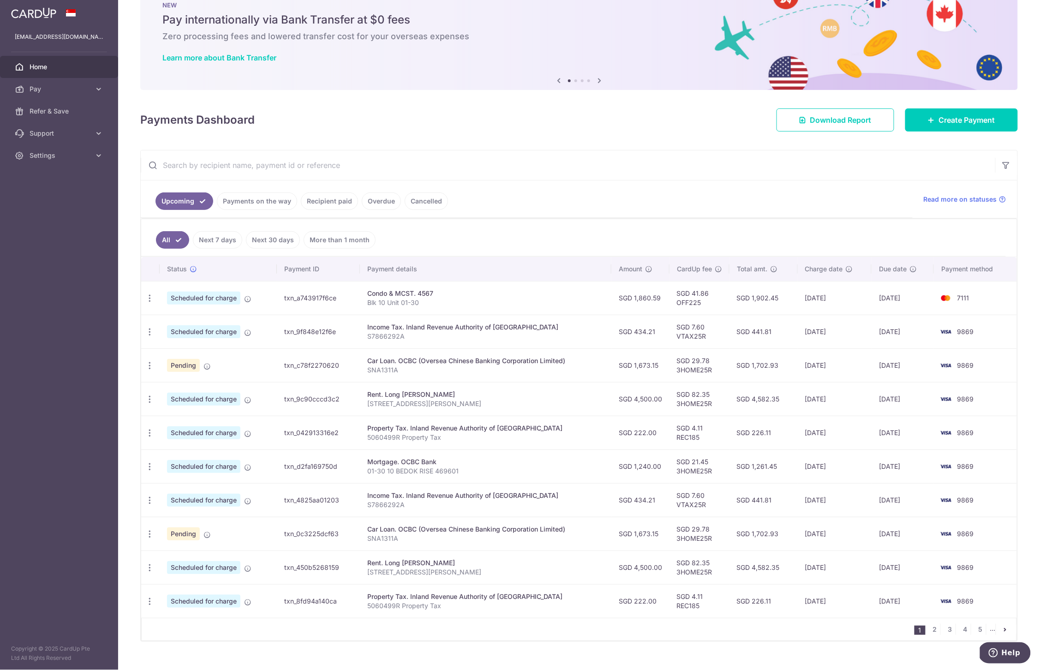
scroll to position [48, 0]
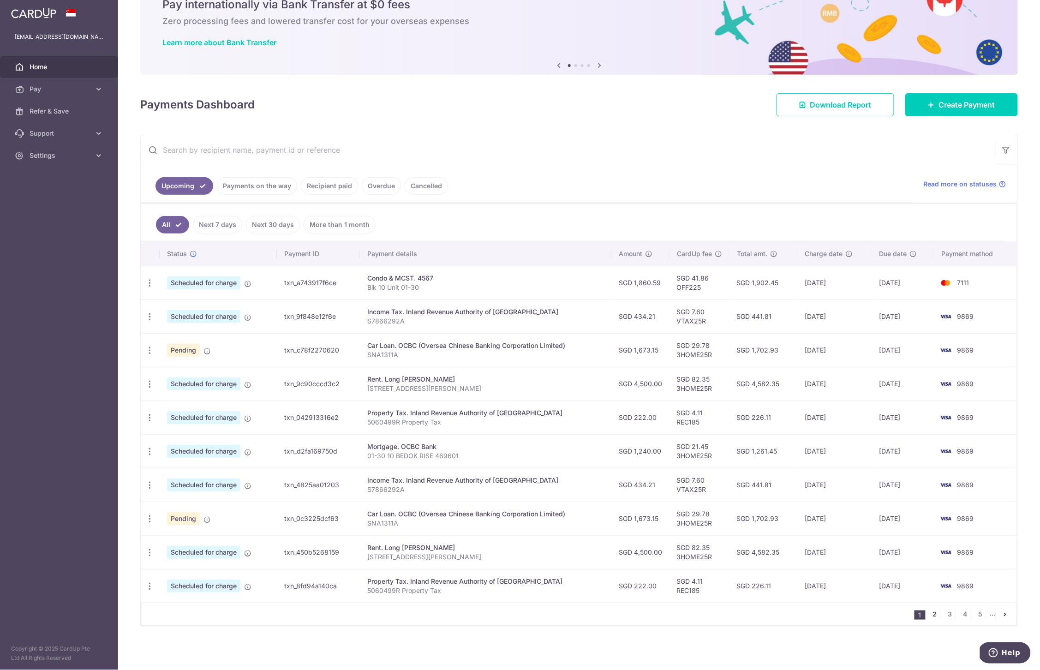
click at [930, 612] on link "2" at bounding box center [935, 614] width 11 height 11
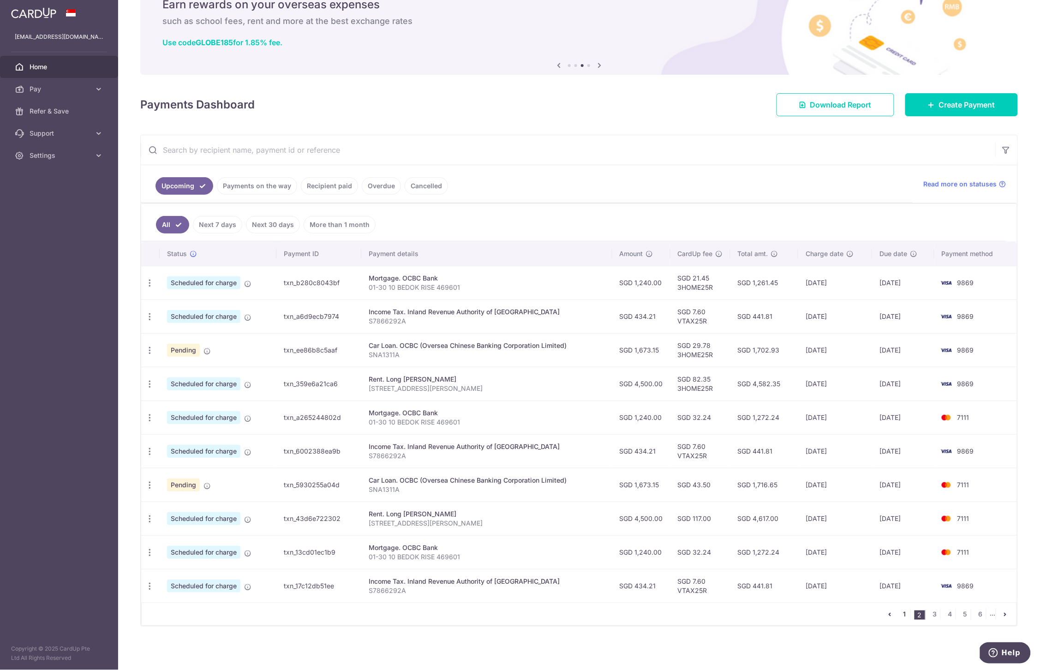
click at [900, 615] on link "1" at bounding box center [905, 614] width 11 height 11
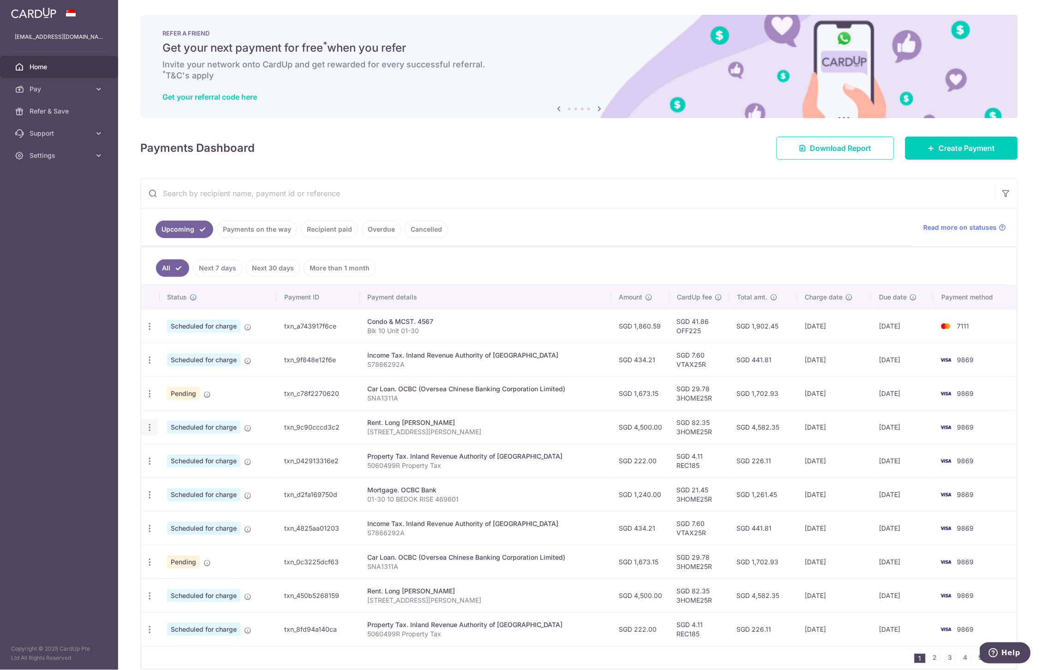
click at [150, 432] on icon "button" at bounding box center [150, 428] width 10 height 10
click at [222, 456] on span "Update payment" at bounding box center [199, 452] width 63 height 11
radio input "true"
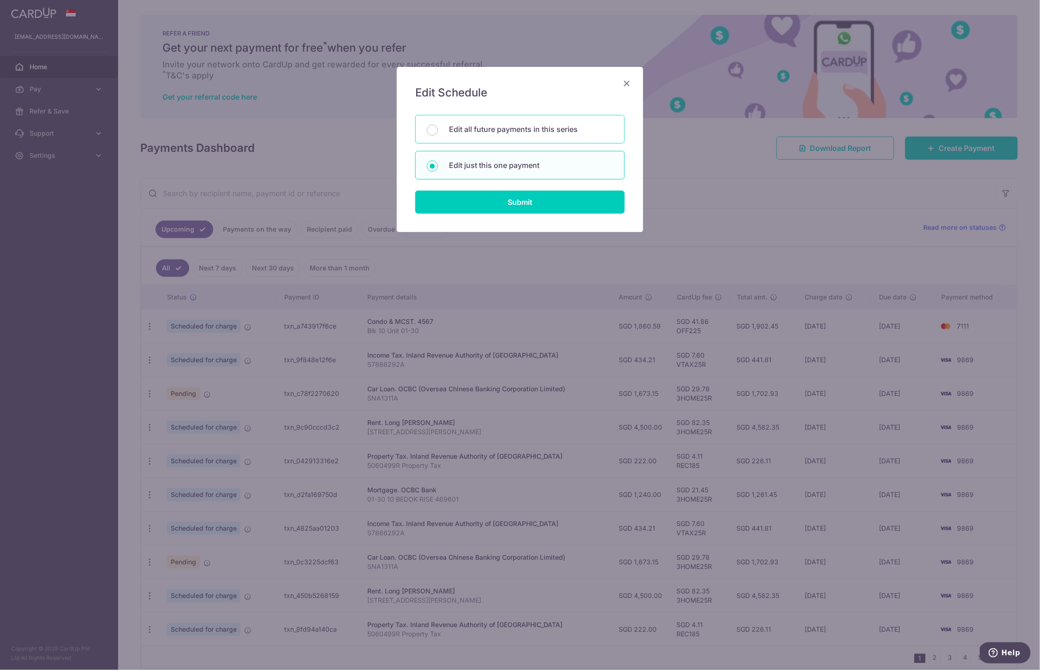
click at [493, 126] on p "Edit all future payments in this series" at bounding box center [531, 129] width 164 height 11
click at [438, 126] on input "Edit all future payments in this series" at bounding box center [432, 130] width 11 height 11
radio input "true"
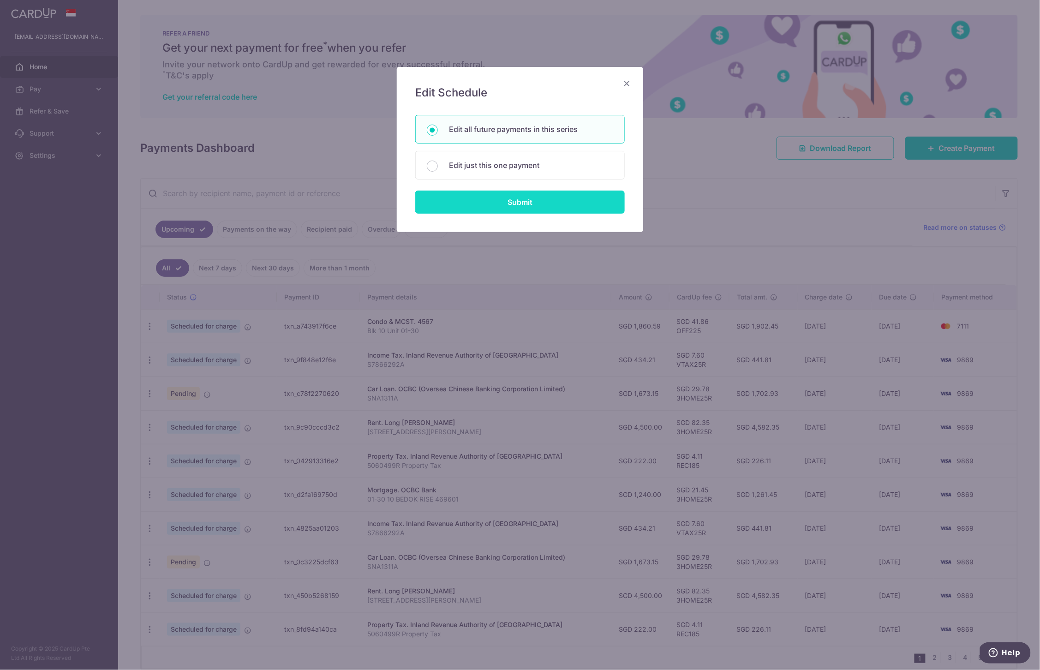
click at [491, 199] on input "Submit" at bounding box center [520, 202] width 210 height 23
radio input "true"
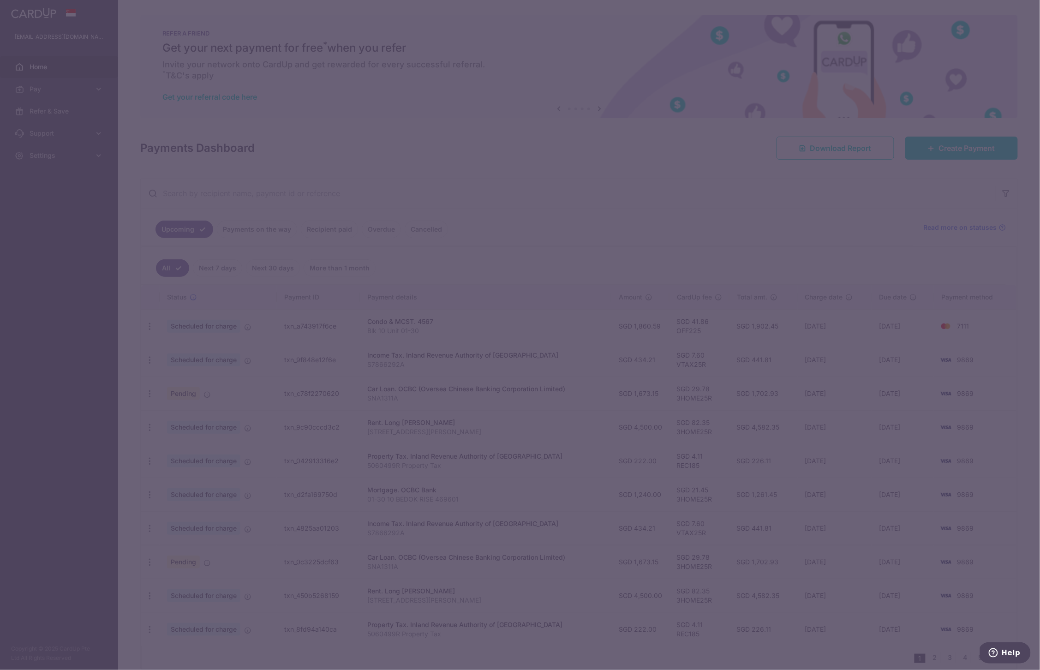
type input "4,500.00"
type input "[STREET_ADDRESS][PERSON_NAME]"
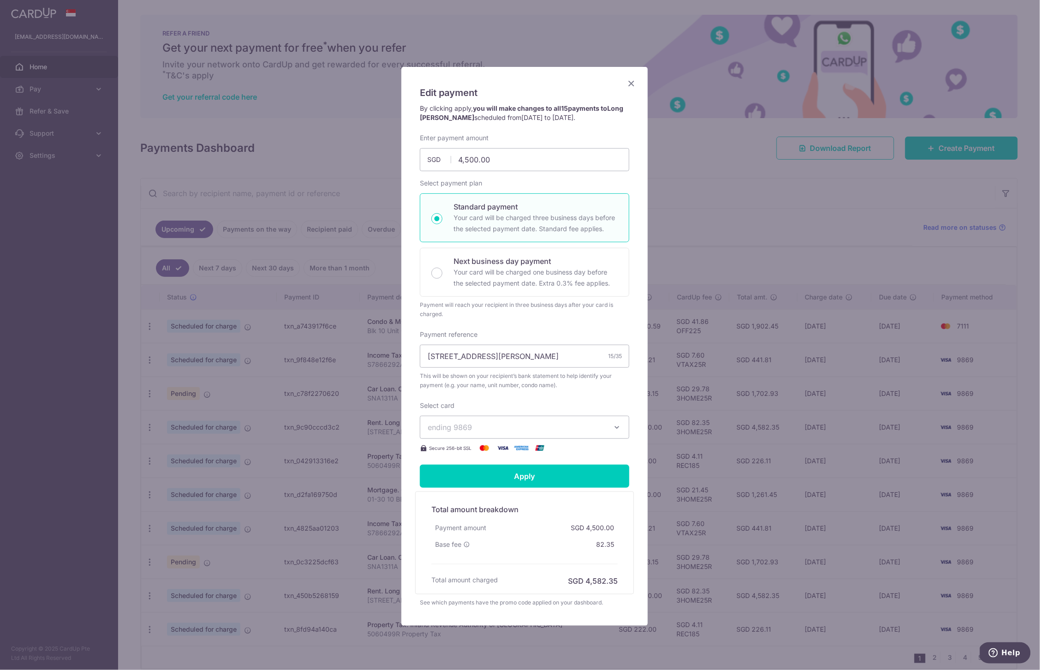
scroll to position [24, 0]
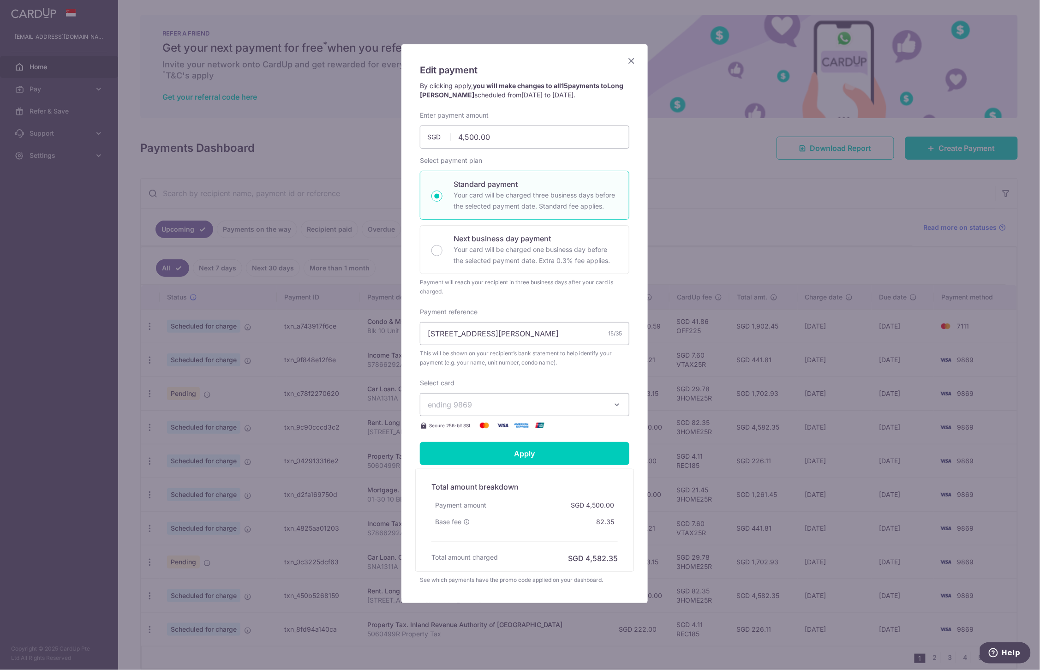
click at [501, 405] on span "ending 9869" at bounding box center [516, 404] width 177 height 11
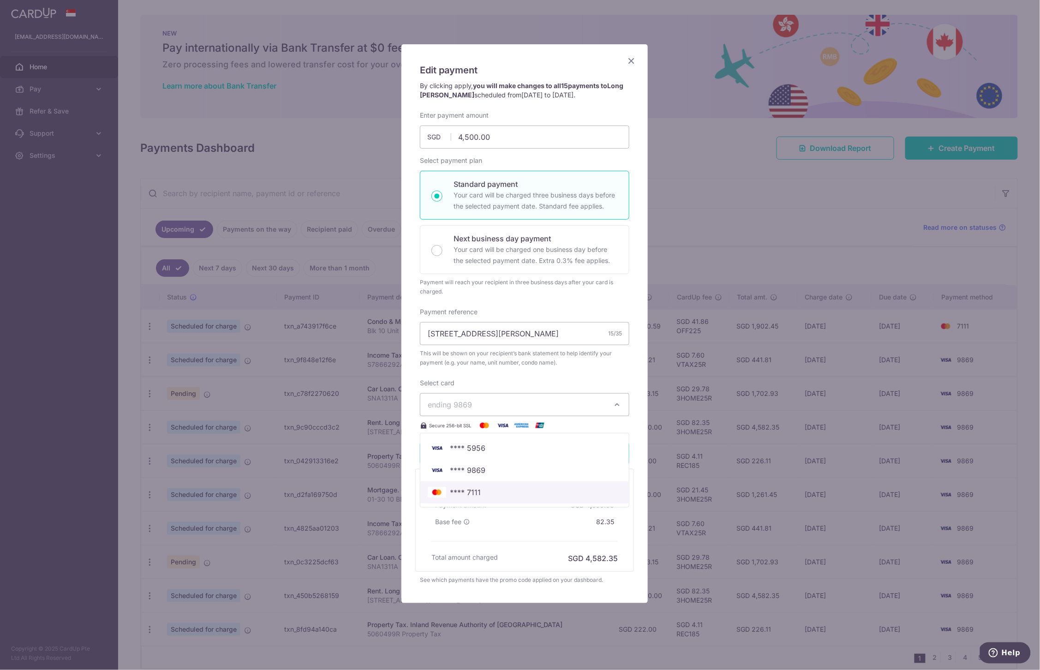
click at [474, 490] on span "**** 7111" at bounding box center [465, 492] width 31 height 11
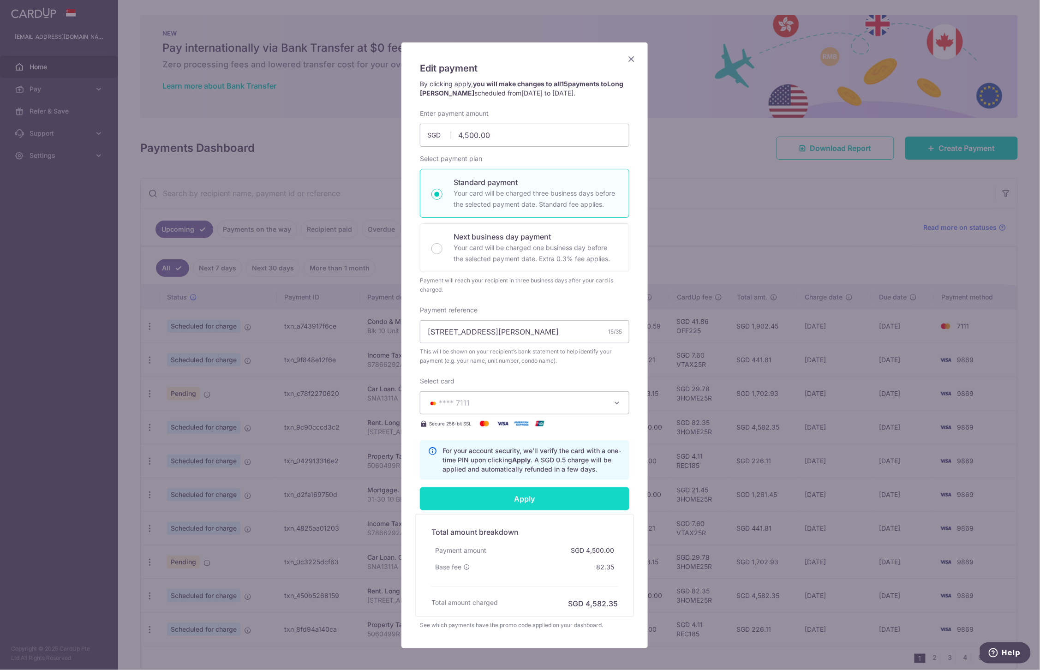
click at [501, 498] on input "Apply" at bounding box center [525, 498] width 210 height 23
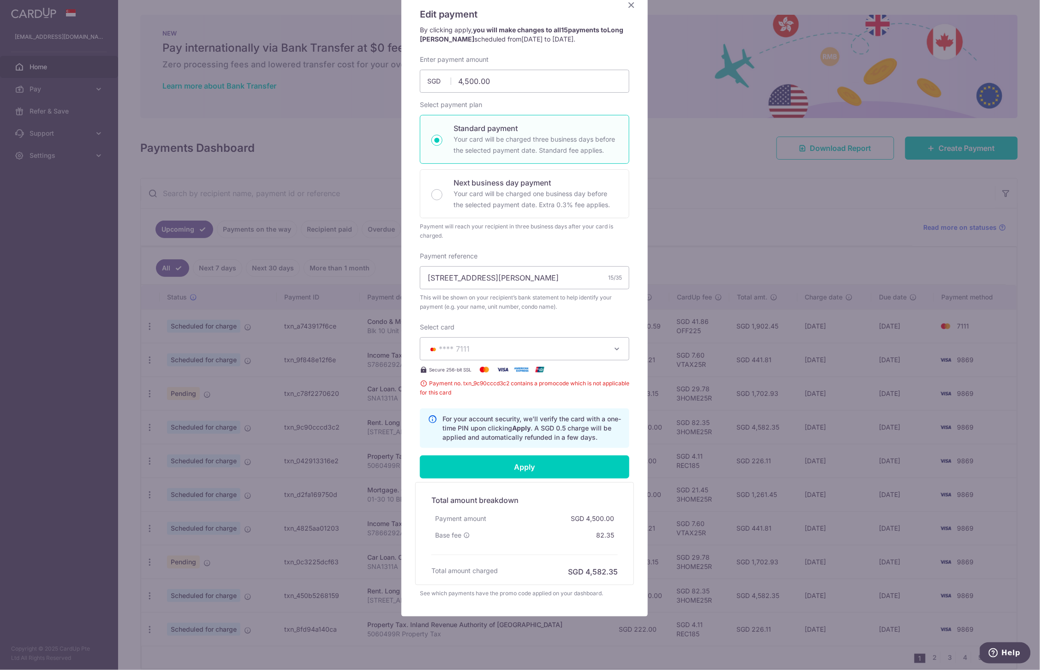
scroll to position [32, 0]
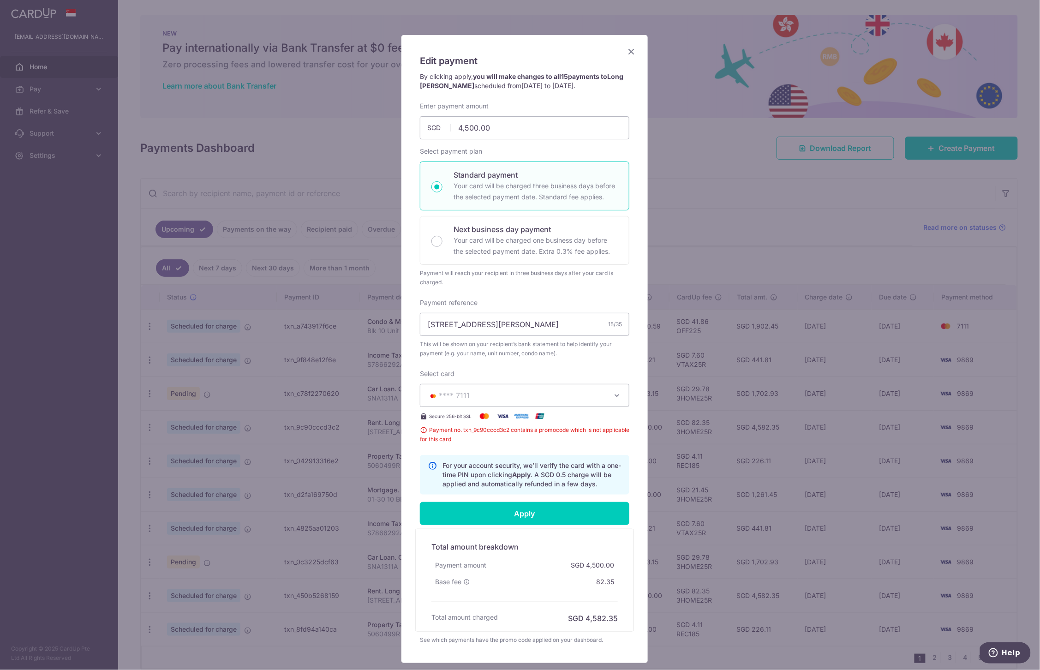
click at [630, 54] on icon "Close" at bounding box center [631, 52] width 11 height 12
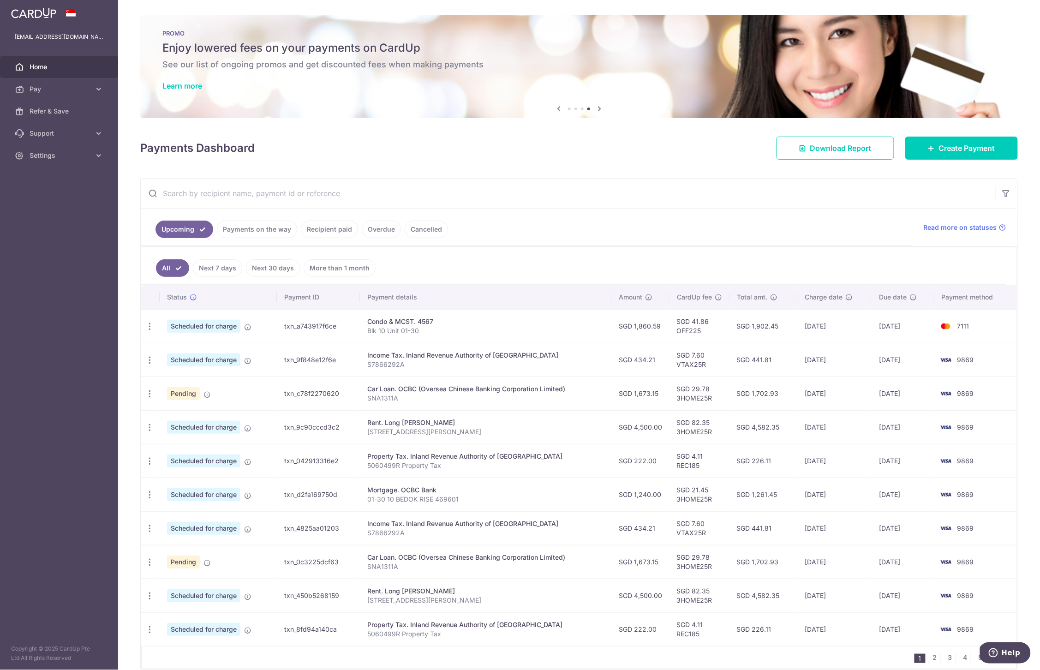
scroll to position [15, 0]
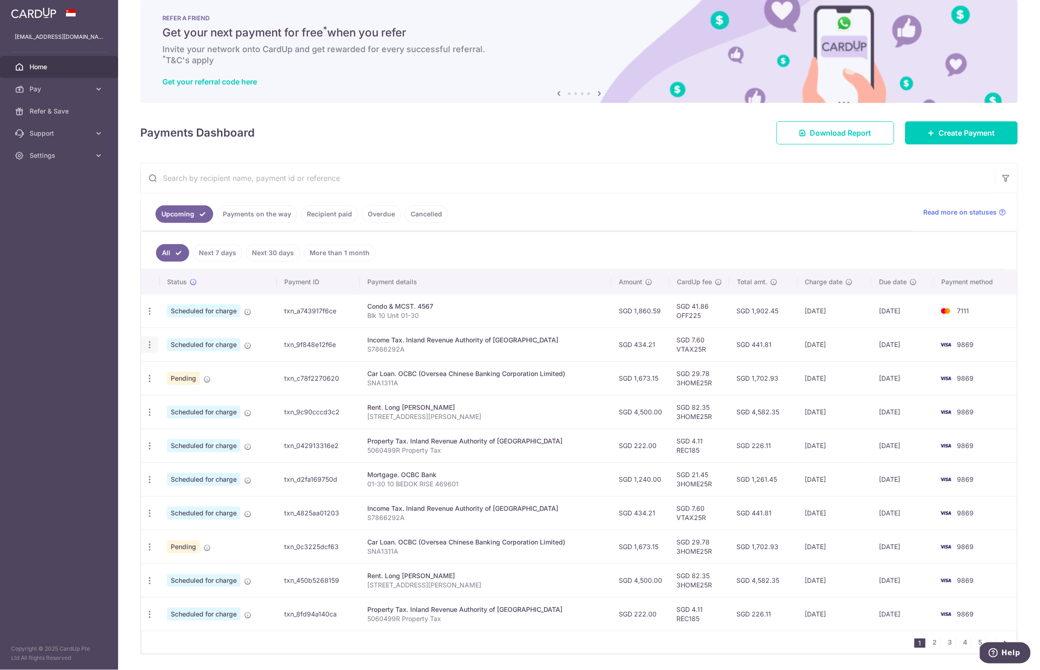
click at [150, 349] on icon "button" at bounding box center [150, 345] width 10 height 10
click at [183, 373] on span "Update payment" at bounding box center [199, 370] width 63 height 11
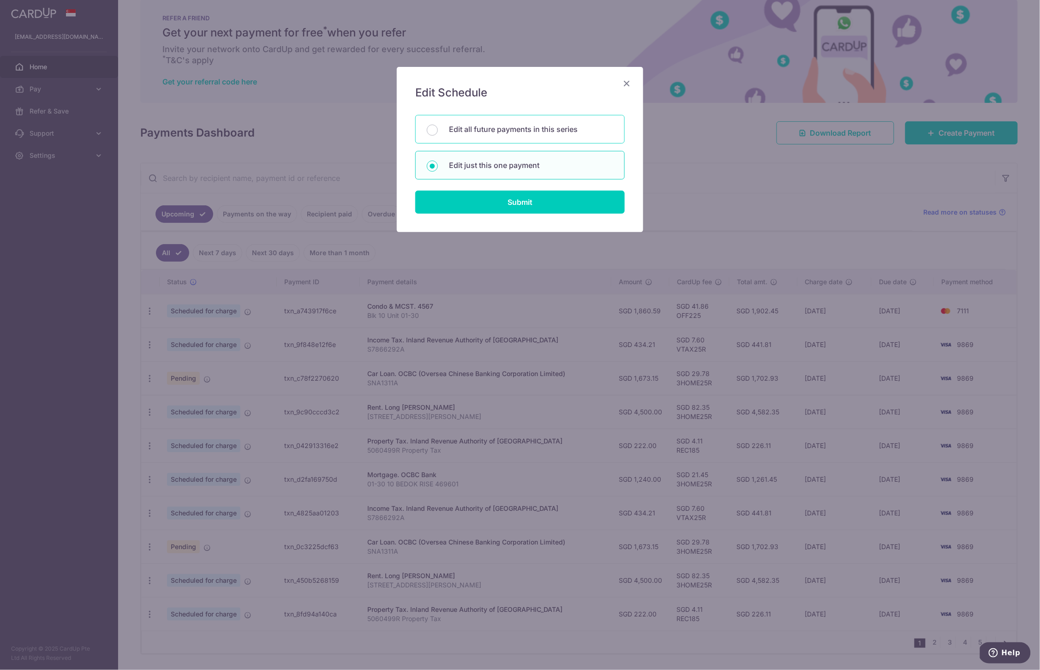
click at [528, 131] on p "Edit all future payments in this series" at bounding box center [531, 129] width 164 height 11
click at [438, 131] on input "Edit all future payments in this series" at bounding box center [432, 130] width 11 height 11
radio input "true"
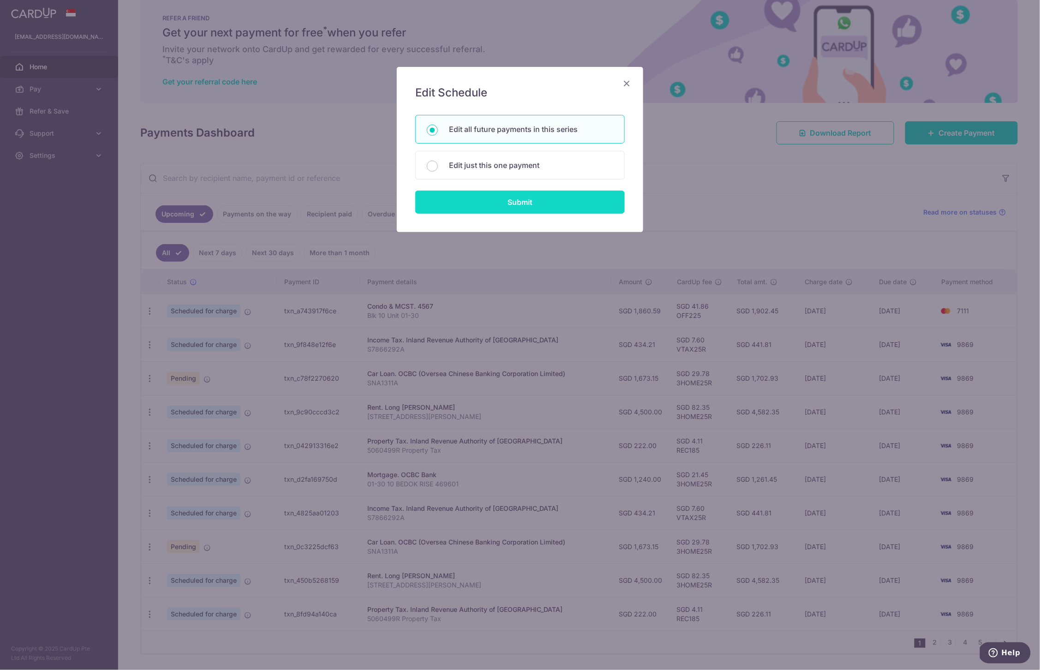
click at [523, 202] on input "Submit" at bounding box center [520, 202] width 210 height 23
radio input "true"
type input "434.21"
type input "S7866292A"
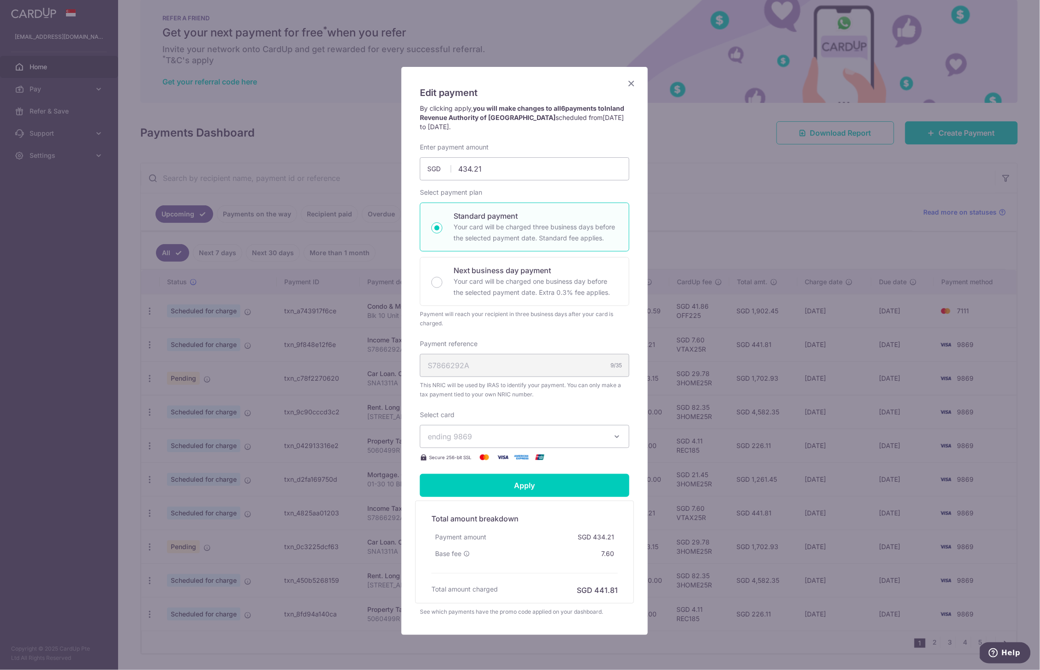
click at [527, 426] on button "ending 9869" at bounding box center [525, 436] width 210 height 23
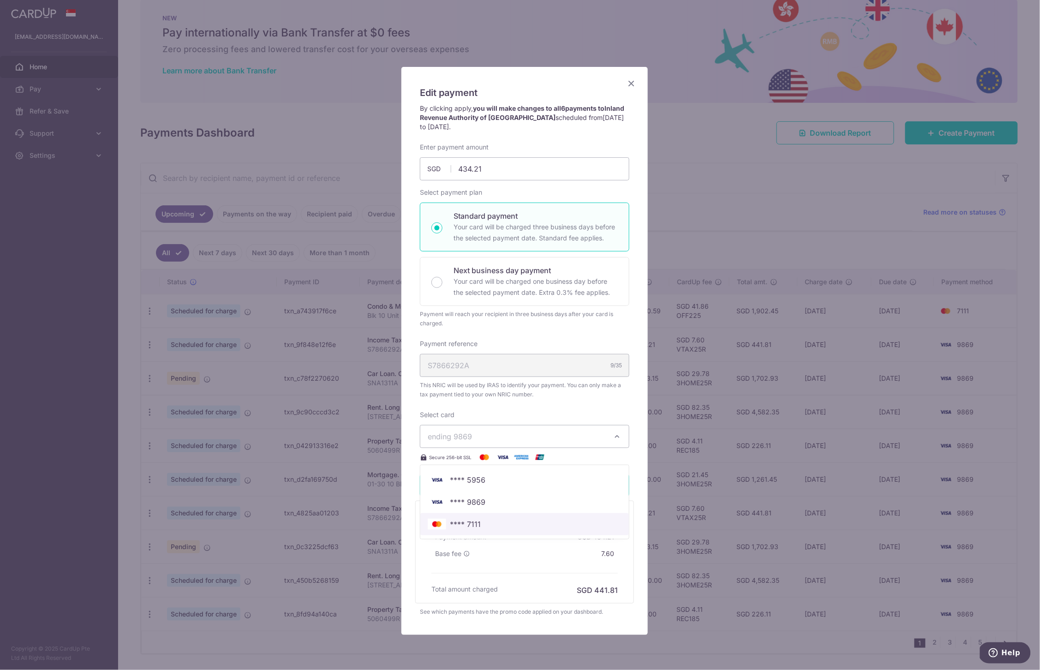
click at [505, 528] on span "**** 7111" at bounding box center [525, 524] width 194 height 11
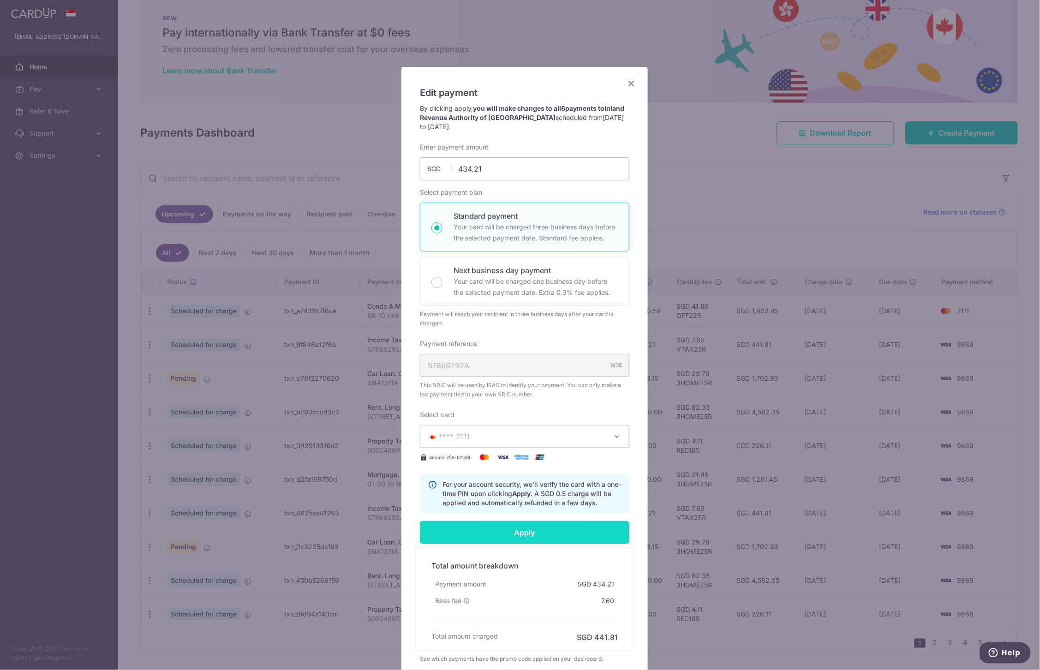
click at [508, 535] on input "Apply" at bounding box center [525, 532] width 210 height 23
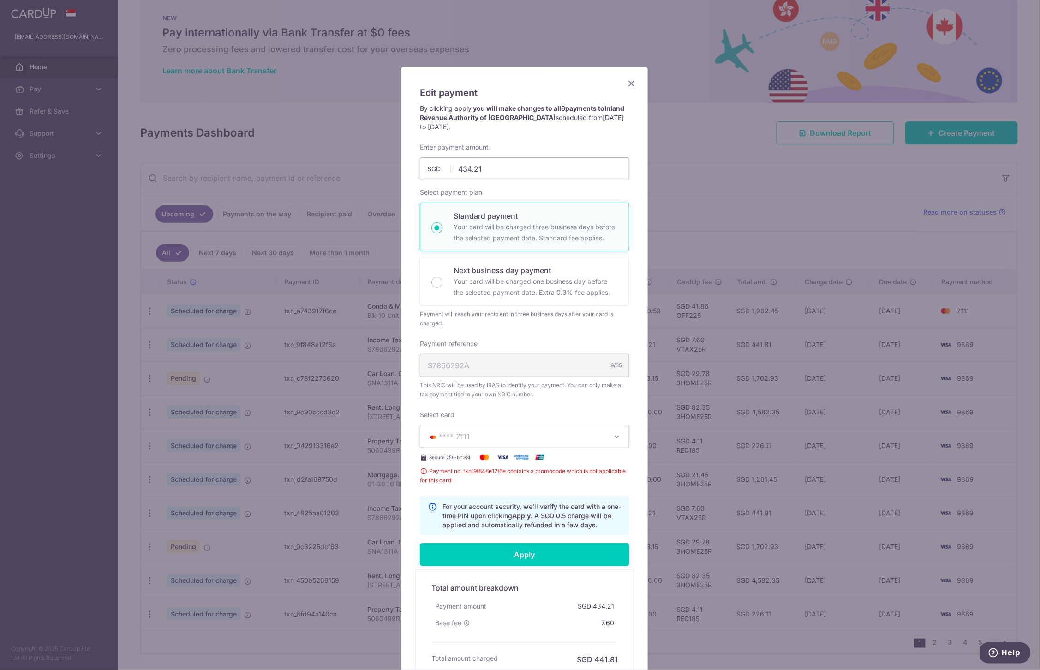
click at [534, 411] on div "Select card **** 7111 **** 5956 **** 9869 **** 7111 Secure 256-bit SSL Payment …" at bounding box center [525, 447] width 210 height 75
click at [626, 84] on icon "Close" at bounding box center [631, 84] width 11 height 12
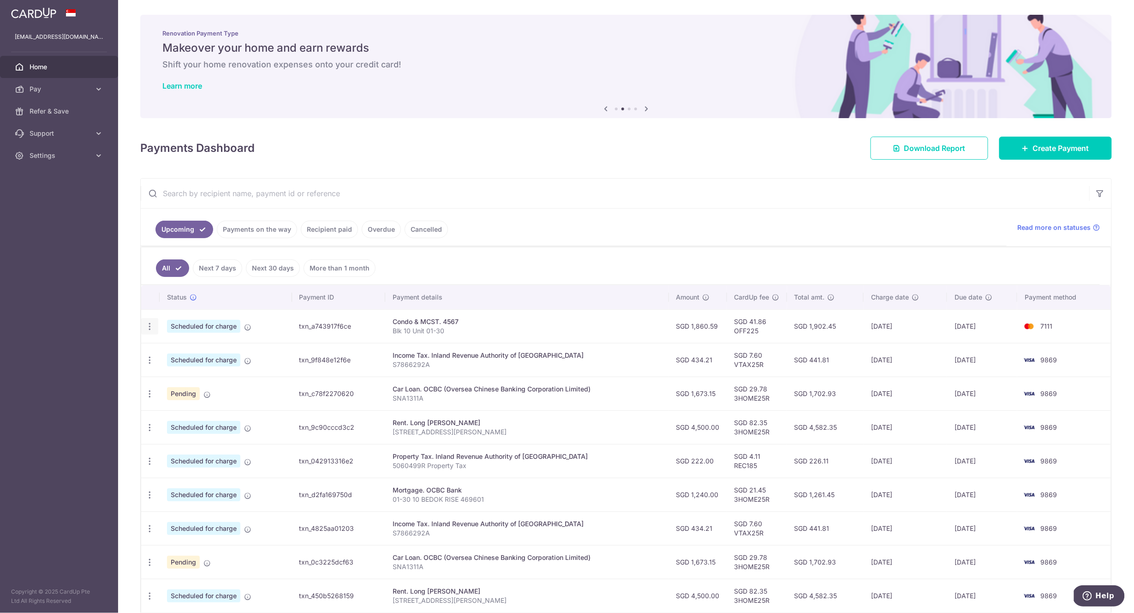
click at [148, 329] on icon "button" at bounding box center [150, 327] width 10 height 10
click at [221, 355] on span "Update payment" at bounding box center [199, 351] width 63 height 11
radio input "true"
type input "1,860.59"
type input "[DATE]"
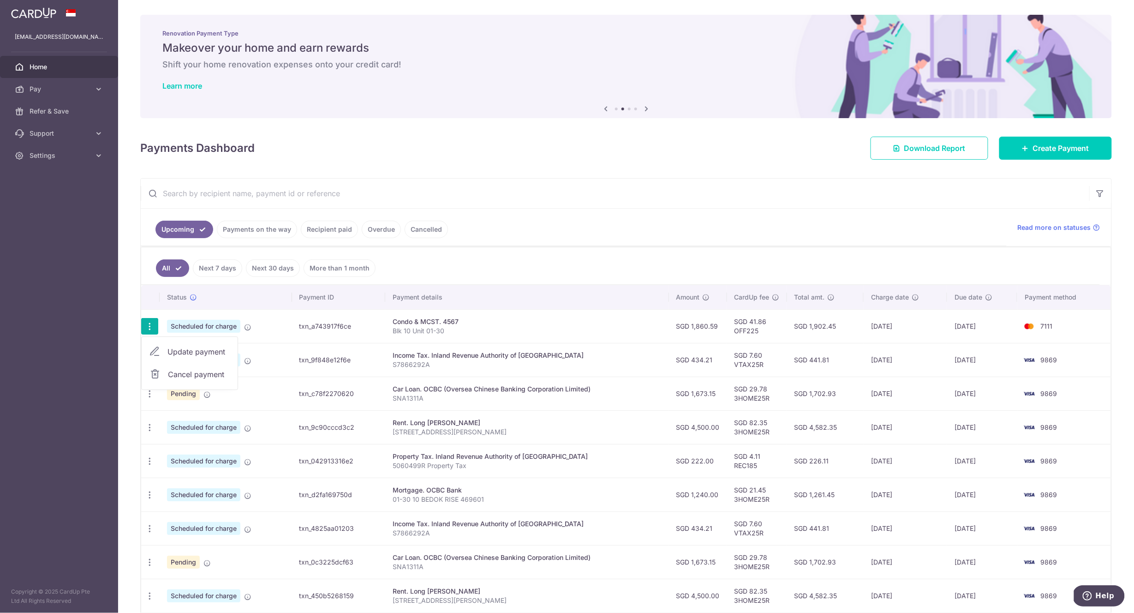
type input "Blk 10 Unit 01-30"
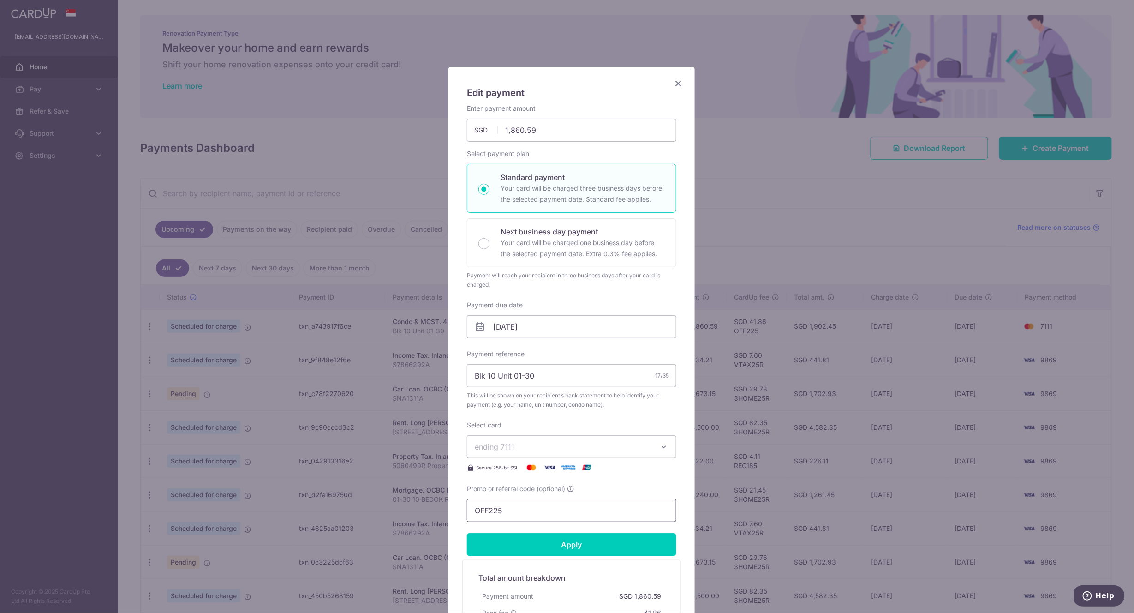
drag, startPoint x: 527, startPoint y: 516, endPoint x: 458, endPoint y: 511, distance: 69.4
click at [458, 511] on div "Edit payment By clicking apply, you will make changes to all payments to 4567 s…" at bounding box center [572, 374] width 246 height 614
paste input "MILELION"
type input "MILELION"
click at [551, 538] on input "Apply" at bounding box center [572, 544] width 210 height 23
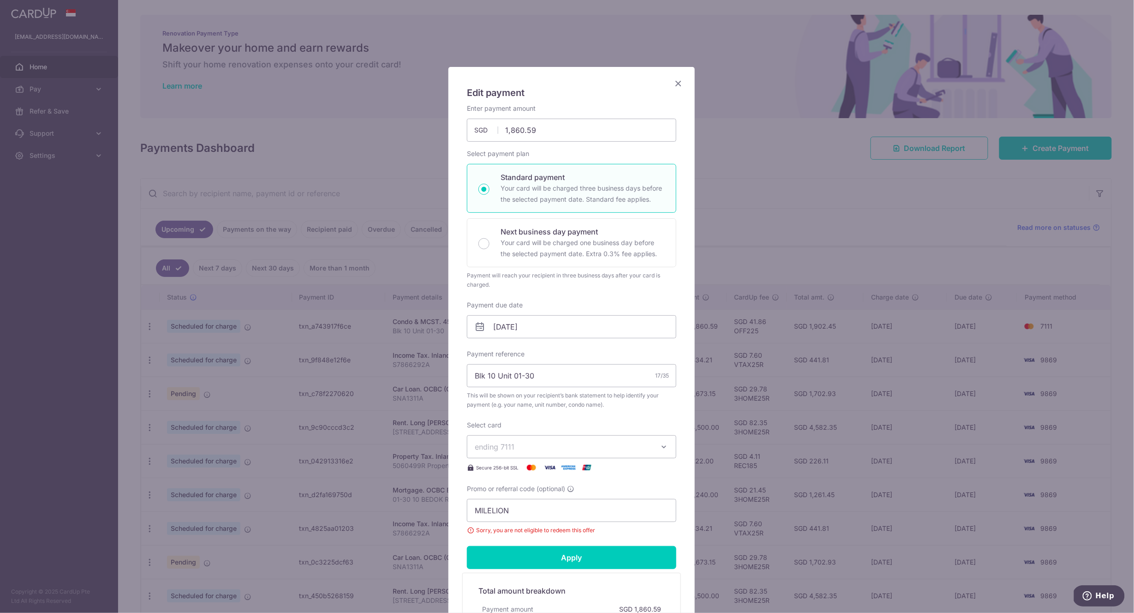
scroll to position [43, 0]
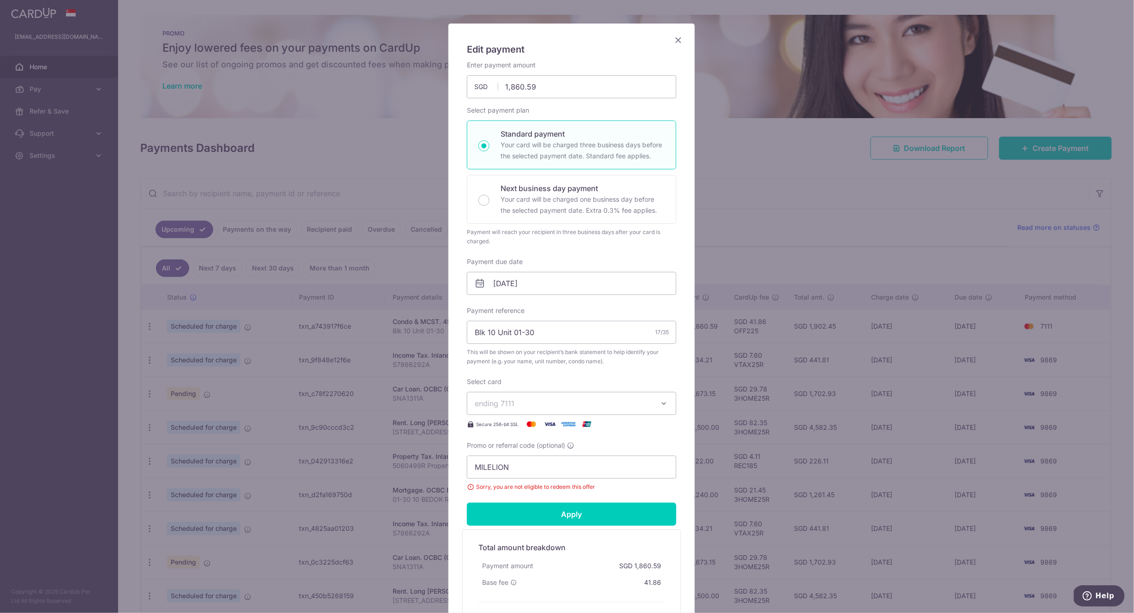
click at [677, 40] on icon "Close" at bounding box center [678, 40] width 11 height 12
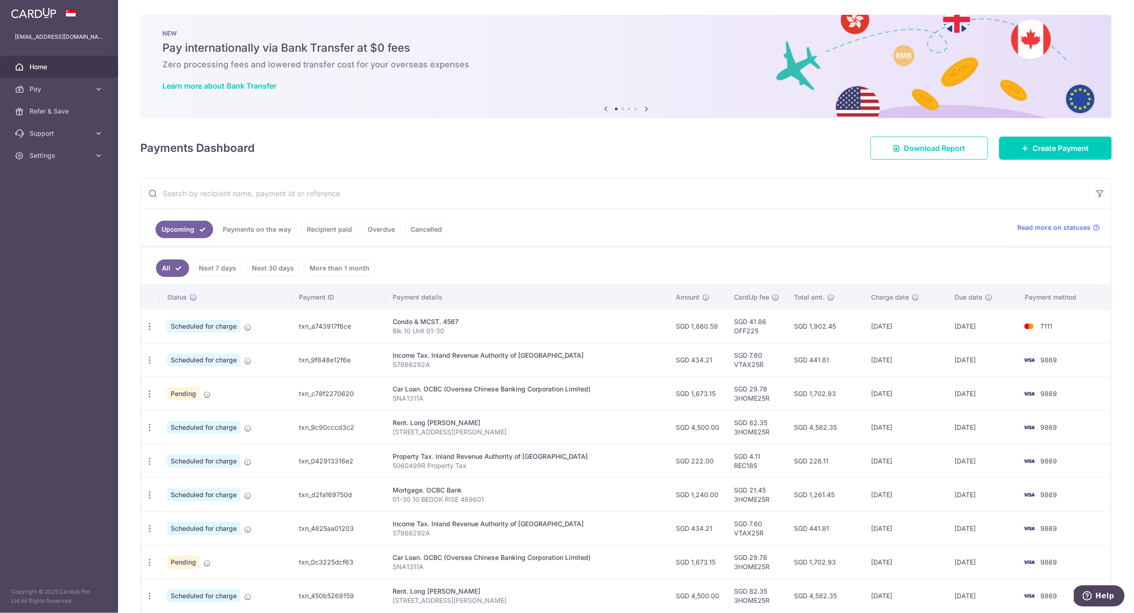
scroll to position [105, 0]
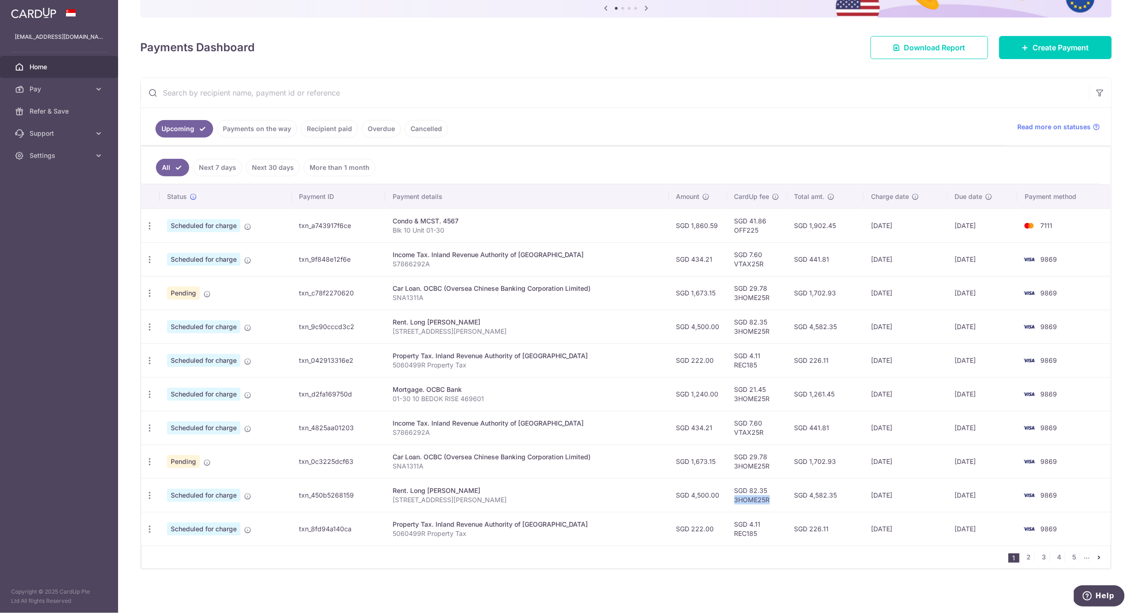
drag, startPoint x: 732, startPoint y: 498, endPoint x: 770, endPoint y: 501, distance: 37.9
click at [770, 501] on td "SGD 82.35 3HOME25R" at bounding box center [757, 495] width 60 height 34
copy td "3HOME25R"
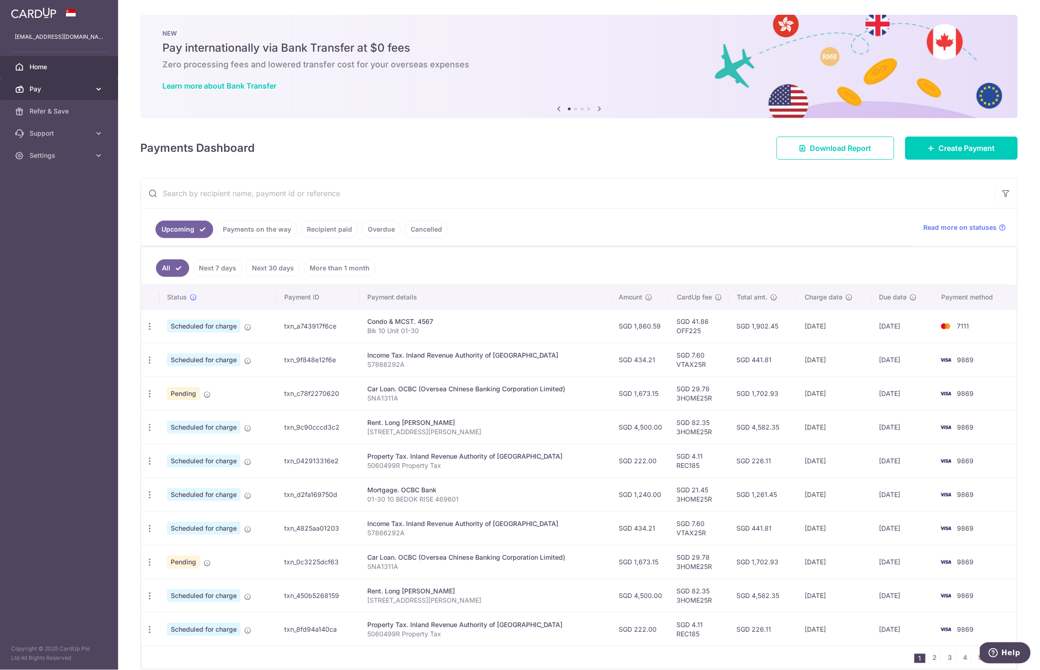
click at [43, 90] on span "Pay" at bounding box center [60, 88] width 61 height 9
click at [43, 191] on span "Refer & Save" at bounding box center [60, 189] width 61 height 9
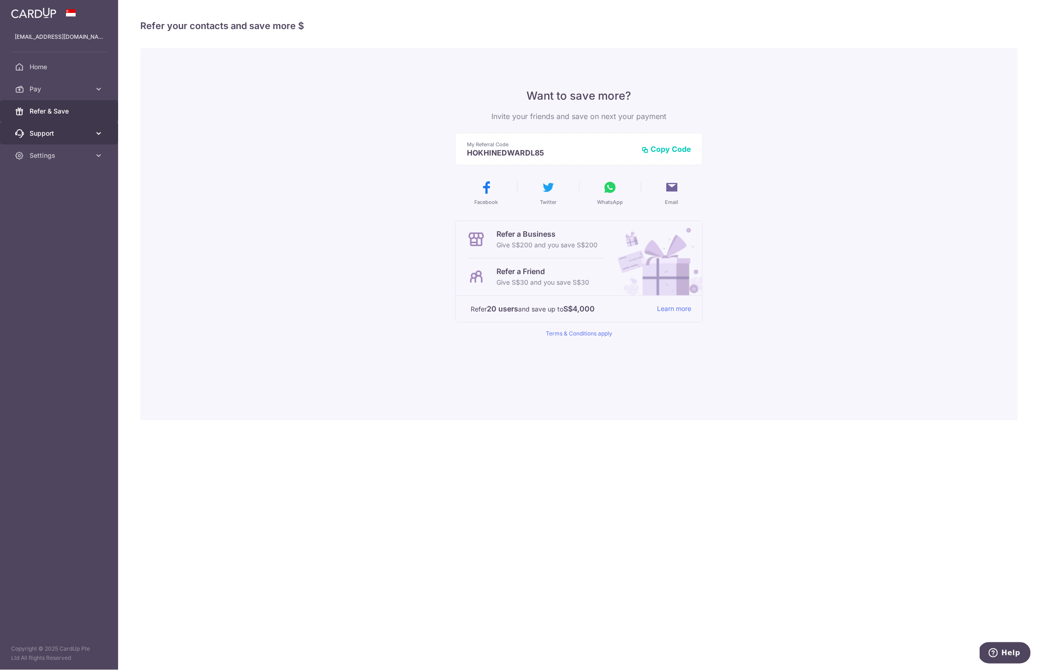
click at [93, 134] on link "Support" at bounding box center [59, 133] width 118 height 22
click at [45, 156] on span "FAQ" at bounding box center [60, 155] width 61 height 9
click at [50, 17] on img at bounding box center [33, 12] width 45 height 11
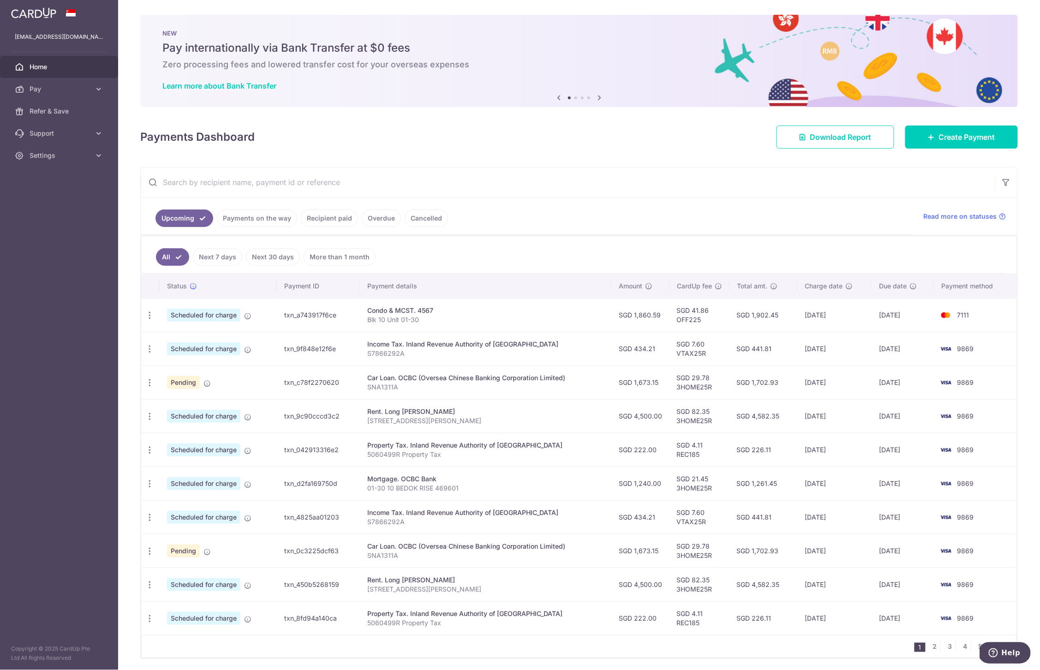
click at [31, 11] on img at bounding box center [33, 12] width 45 height 11
